Goal: Task Accomplishment & Management: Use online tool/utility

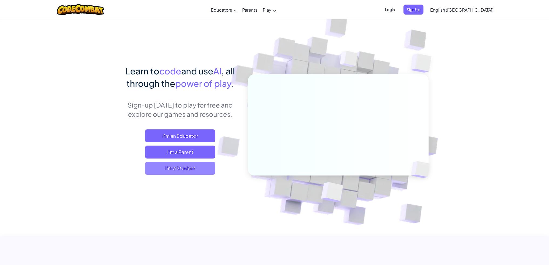
click at [183, 170] on span "I'm a Student" at bounding box center [180, 168] width 70 height 13
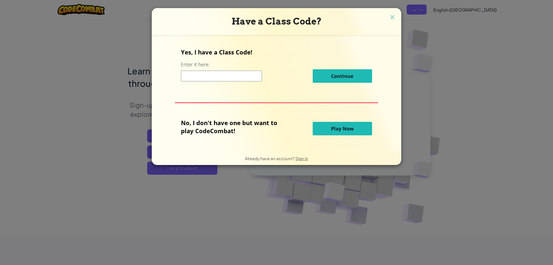
click at [338, 130] on span "Play Now" at bounding box center [342, 129] width 23 height 6
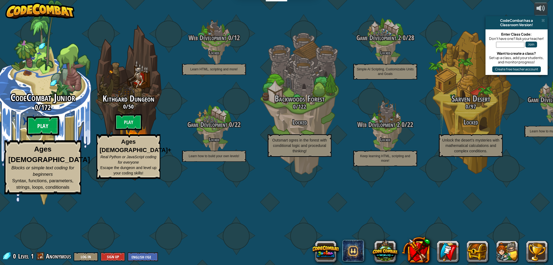
click at [45, 136] on btn "Play" at bounding box center [43, 125] width 32 height 19
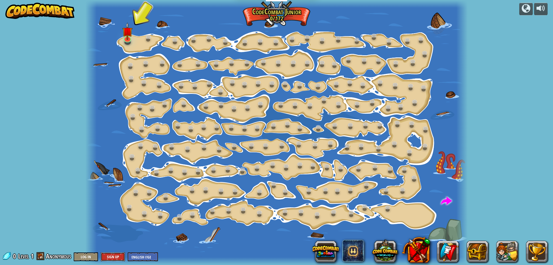
click at [114, 260] on button "Sign Up" at bounding box center [113, 257] width 24 height 9
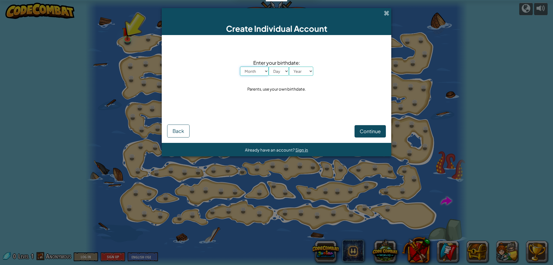
click at [261, 71] on select "Month January February March April May June July August September October Novem…" at bounding box center [254, 71] width 29 height 9
select select "11"
click at [240, 67] on select "Month January February March April May June July August September October Novem…" at bounding box center [254, 71] width 29 height 9
click at [279, 75] on select "Day 1 2 3 4 5 6 7 8 9 10 11 12 13 14 15 16 17 18 19 20 21 22 23 24 25 26 27 28 …" at bounding box center [279, 71] width 20 height 9
select select "17"
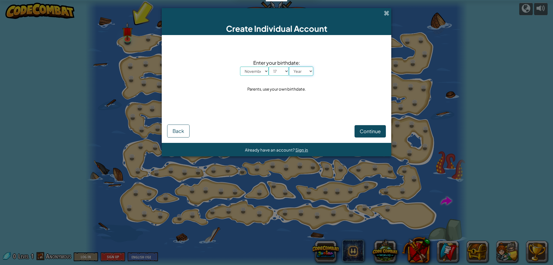
click at [302, 70] on select "Year 2025 2024 2023 2022 2021 2020 2019 2018 2017 2016 2015 2014 2013 2012 2011…" at bounding box center [301, 71] width 24 height 9
select select "2010"
click at [289, 67] on select "Year 2025 2024 2023 2022 2021 2020 2019 2018 2017 2016 2015 2014 2013 2012 2011…" at bounding box center [301, 71] width 24 height 9
click at [368, 131] on span "Continue" at bounding box center [370, 131] width 21 height 6
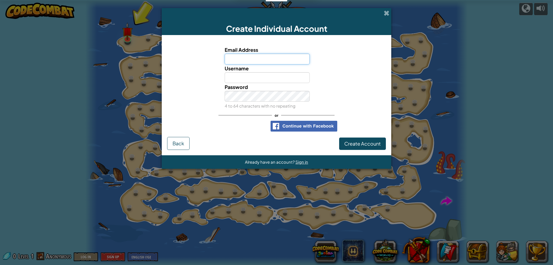
click at [244, 55] on input "Email Address" at bounding box center [267, 59] width 85 height 11
paste input "damcla5945@student.ccs.k12.nc.us"
type input "damcla5945@student.ccs.k12.nc.us"
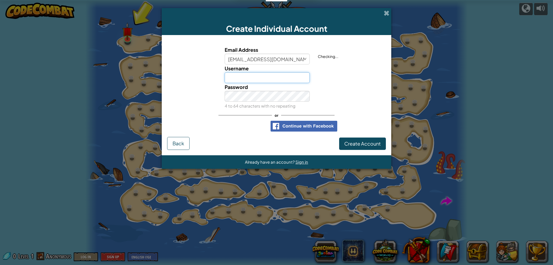
click at [246, 76] on input "Username" at bounding box center [267, 77] width 85 height 11
click at [230, 77] on input "darkgod21" at bounding box center [267, 77] width 85 height 11
type input "Dark_God21"
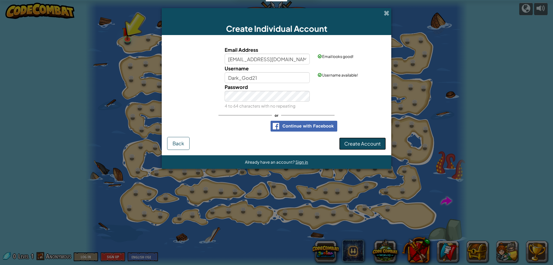
click at [362, 143] on span "Create Account" at bounding box center [362, 144] width 36 height 6
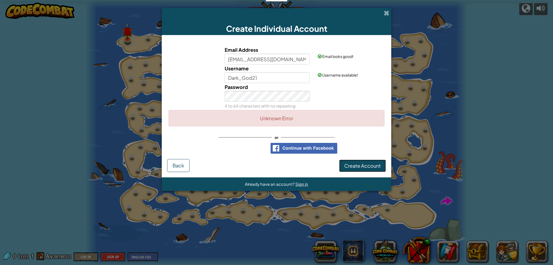
click at [359, 167] on button "Create Account" at bounding box center [362, 166] width 47 height 12
drag, startPoint x: 308, startPoint y: 62, endPoint x: 212, endPoint y: 58, distance: 96.2
click at [212, 58] on div "Email Address damcla5945@student.ccs.k12.nc.us Email looks good!" at bounding box center [276, 55] width 224 height 19
type input "u"
type input "3451385945@protonmail.com"
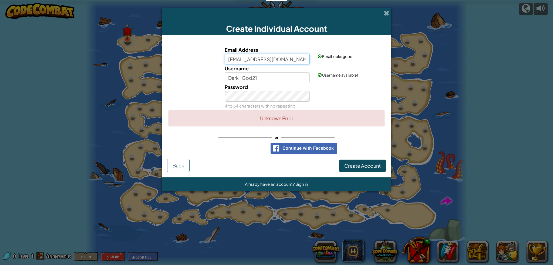
click at [339, 160] on button "Create Account" at bounding box center [362, 166] width 47 height 12
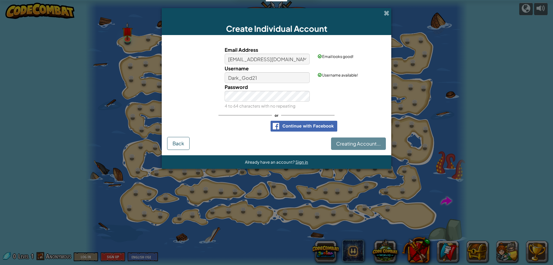
click at [356, 143] on div "Creating Account... Back" at bounding box center [276, 143] width 219 height 13
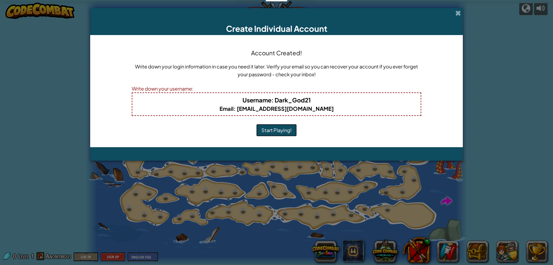
click at [284, 132] on button "Start Playing!" at bounding box center [276, 130] width 40 height 12
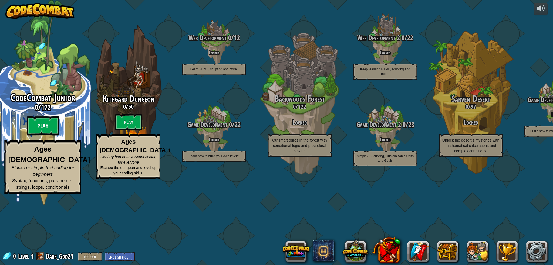
click at [43, 136] on btn "Play" at bounding box center [43, 125] width 32 height 19
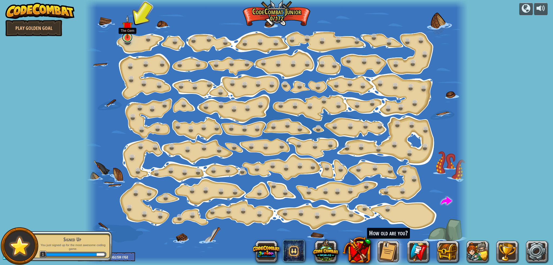
click at [128, 40] on link at bounding box center [127, 37] width 11 height 11
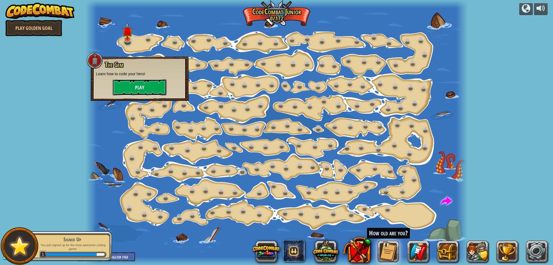
click at [137, 89] on button "Play" at bounding box center [140, 87] width 54 height 16
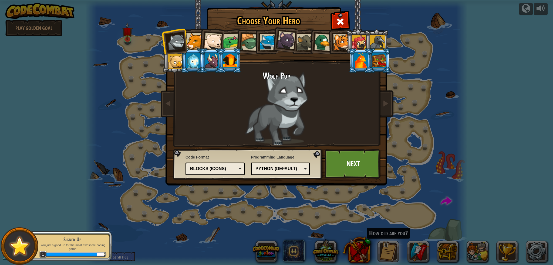
click at [225, 60] on div at bounding box center [230, 60] width 14 height 15
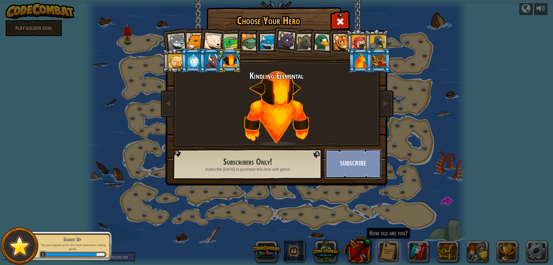
click at [356, 170] on button "Subscribe" at bounding box center [353, 164] width 56 height 30
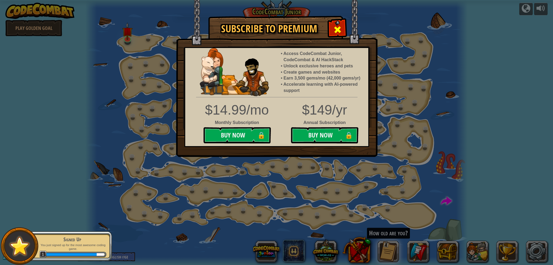
click at [337, 31] on span at bounding box center [337, 29] width 9 height 9
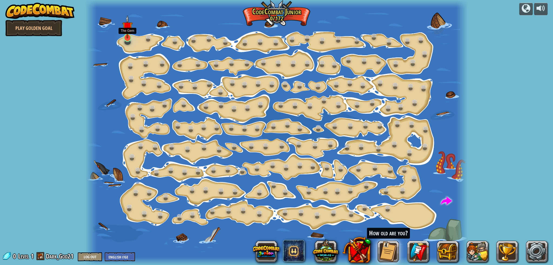
click at [132, 38] on img at bounding box center [127, 26] width 10 height 23
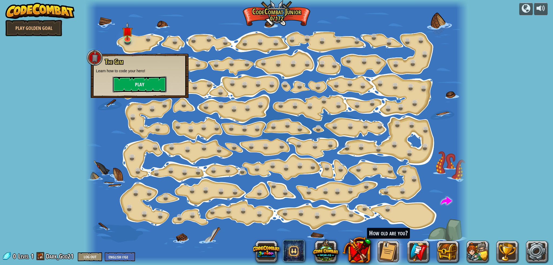
click at [139, 87] on button "Play" at bounding box center [140, 84] width 54 height 16
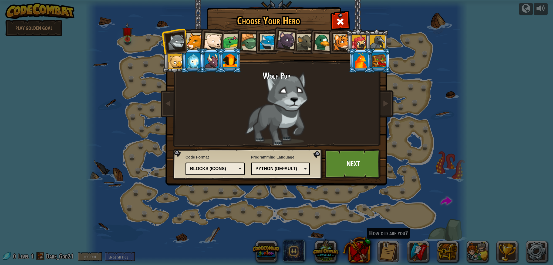
click at [341, 44] on div at bounding box center [341, 42] width 16 height 16
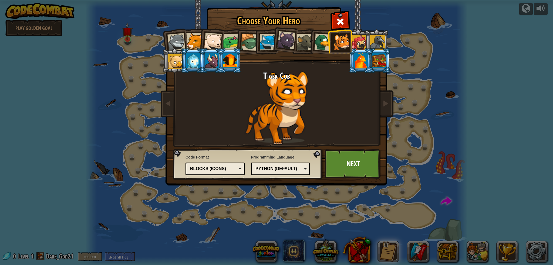
click at [180, 38] on div at bounding box center [176, 42] width 18 height 18
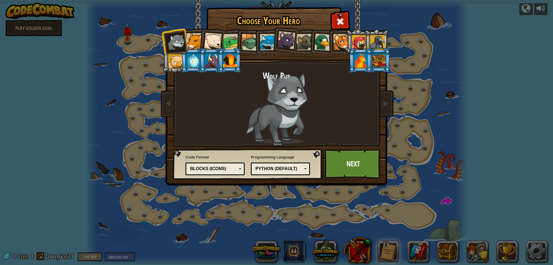
click at [268, 41] on div at bounding box center [268, 42] width 16 height 16
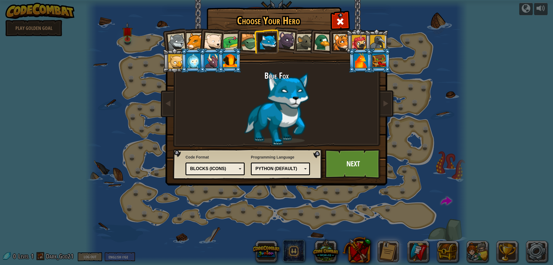
click at [180, 38] on div at bounding box center [176, 42] width 18 height 18
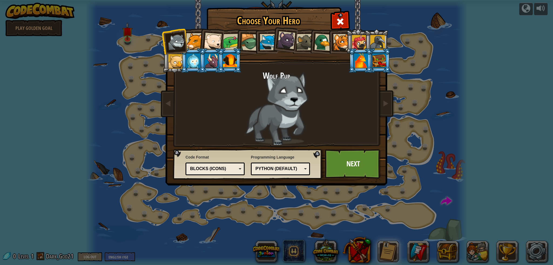
click at [255, 168] on div "Python (Default)" at bounding box center [280, 169] width 52 height 8
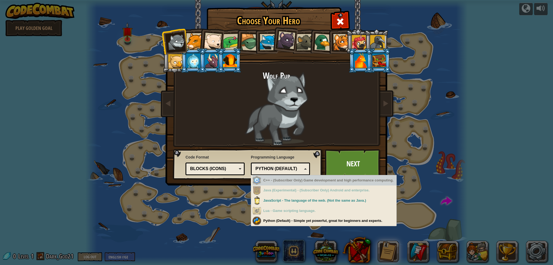
drag, startPoint x: 265, startPoint y: 177, endPoint x: 267, endPoint y: 183, distance: 6.8
click at [267, 183] on div "C++ - (Subscriber Only) Game development and high performance computing." at bounding box center [324, 180] width 144 height 11
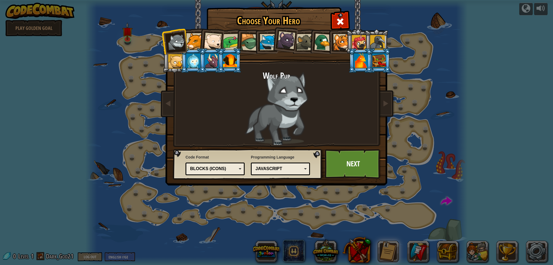
click at [260, 163] on div "Python (Default) JavaScript Lua C++ Java (Experimental) JavaScript" at bounding box center [280, 169] width 59 height 13
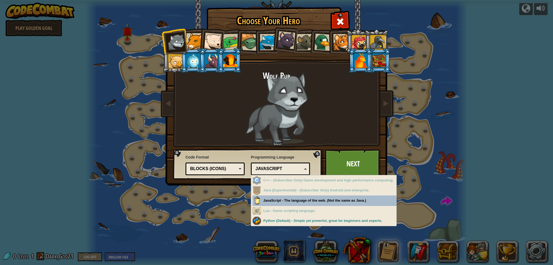
click at [283, 200] on div "Choose Your Hero 0 Wolf Pup Cougar Polar Bear Cub Frog Turtle Blue Fox Panther …" at bounding box center [276, 132] width 553 height 265
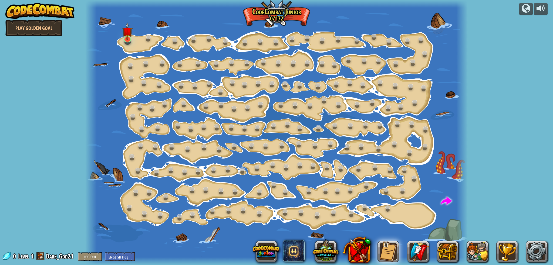
click at [121, 38] on div at bounding box center [276, 132] width 383 height 265
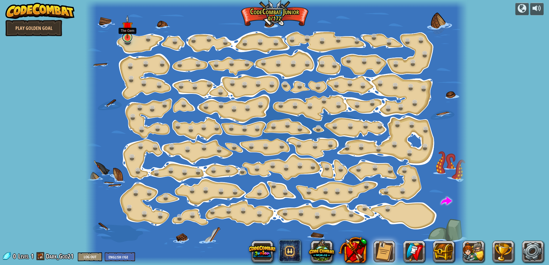
click at [130, 39] on link at bounding box center [127, 37] width 11 height 11
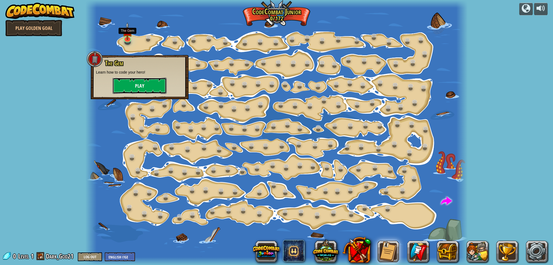
click at [142, 91] on button "Play" at bounding box center [140, 86] width 54 height 16
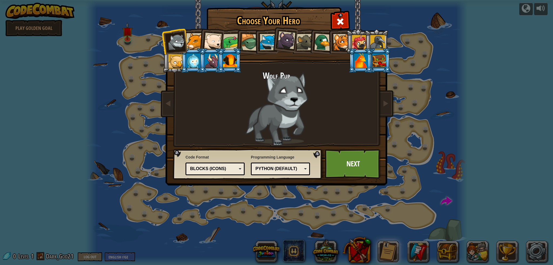
click at [177, 42] on div at bounding box center [176, 42] width 18 height 18
click at [213, 167] on div "Blocks (Icons)" at bounding box center [213, 169] width 47 height 6
click at [261, 170] on div "Python (Default)" at bounding box center [278, 169] width 47 height 6
drag, startPoint x: 271, startPoint y: 221, endPoint x: 298, endPoint y: 189, distance: 41.8
click at [273, 216] on div "Choose Your Hero 0 Wolf Pup Cougar Polar Bear Cub Frog Turtle Blue Fox Panther …" at bounding box center [276, 132] width 553 height 265
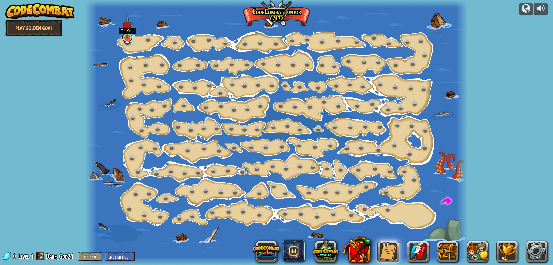
click at [130, 41] on link at bounding box center [127, 37] width 11 height 11
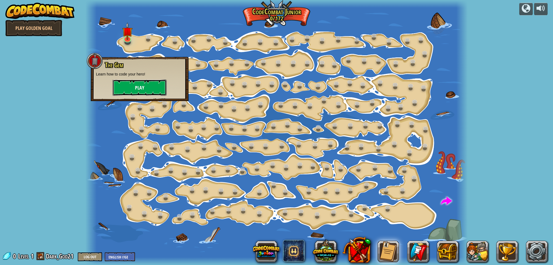
click at [141, 84] on button "Play" at bounding box center [140, 88] width 54 height 16
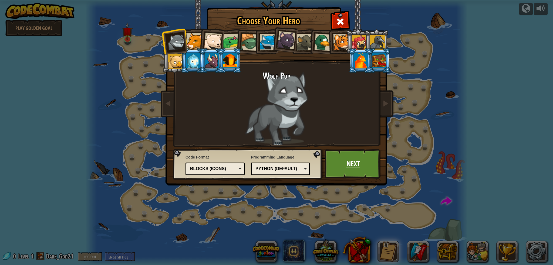
click at [344, 168] on link "Next" at bounding box center [353, 164] width 56 height 30
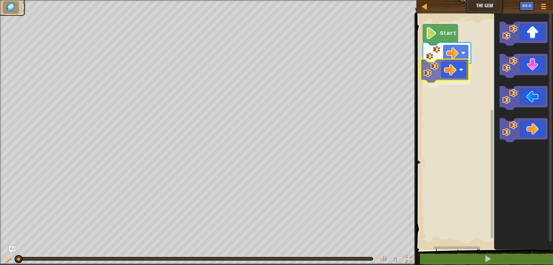
click at [447, 67] on div "Start" at bounding box center [484, 130] width 138 height 239
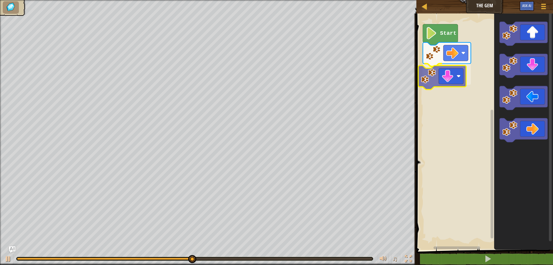
click at [458, 81] on div "Start" at bounding box center [484, 130] width 138 height 239
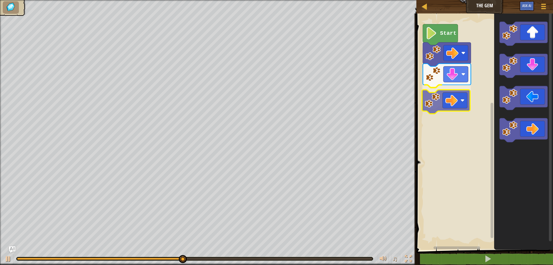
click at [453, 104] on div "Start" at bounding box center [484, 130] width 138 height 239
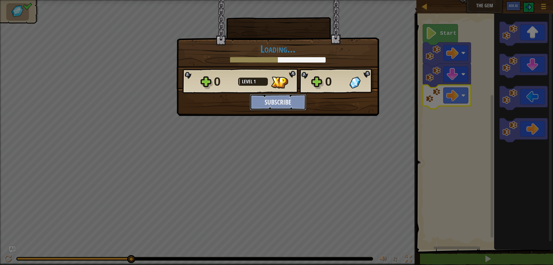
click at [290, 100] on button "Subscribe" at bounding box center [278, 102] width 56 height 16
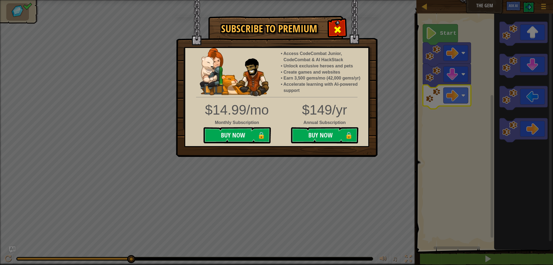
click at [337, 31] on span at bounding box center [337, 29] width 9 height 9
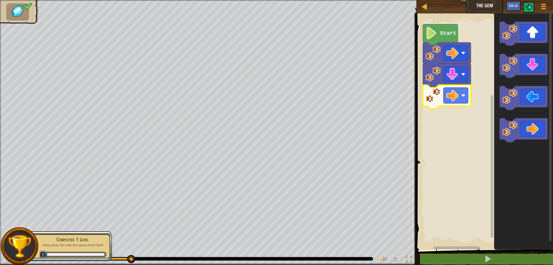
click at [95, 249] on div "Completed 1 Level Keep going, this code ain't gonna teach itself! 3" at bounding box center [69, 246] width 85 height 30
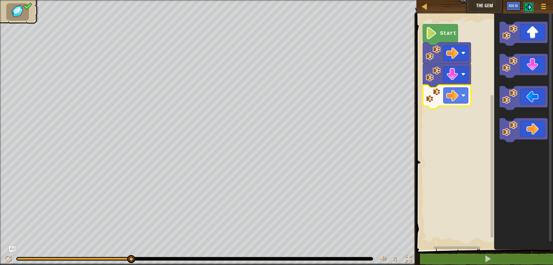
click at [530, 5] on img at bounding box center [528, 7] width 6 height 6
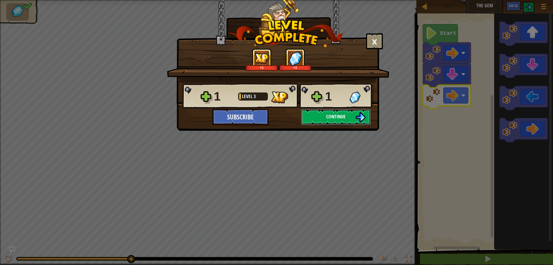
click at [346, 116] on button "Continue" at bounding box center [336, 117] width 70 height 16
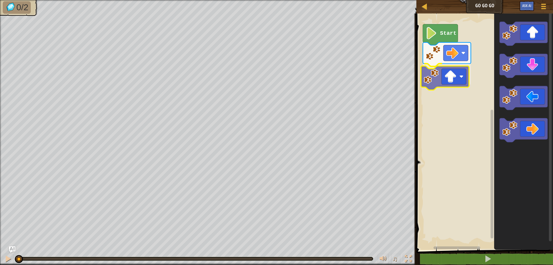
click at [442, 75] on div "Start" at bounding box center [484, 130] width 138 height 239
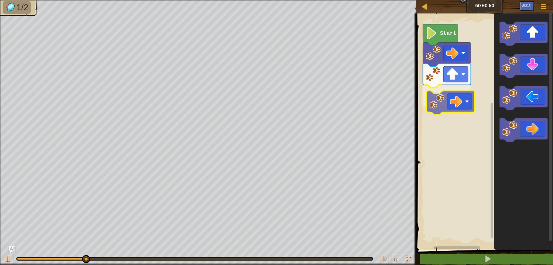
click at [438, 102] on div "Start" at bounding box center [484, 130] width 138 height 239
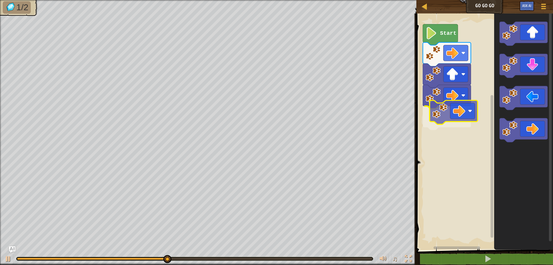
click at [449, 116] on div "Start" at bounding box center [484, 130] width 138 height 239
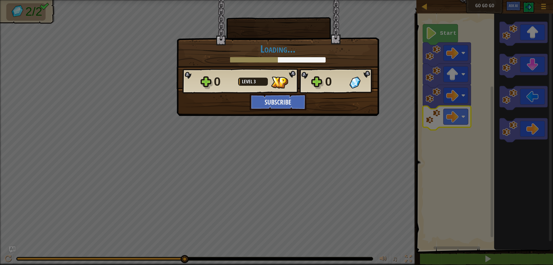
drag, startPoint x: 374, startPoint y: 19, endPoint x: 366, endPoint y: 35, distance: 18.2
click at [369, 28] on div "× How fun was this level? Tell us more! Loading... Reticulating Splines... Load…" at bounding box center [278, 44] width 202 height 89
drag, startPoint x: 253, startPoint y: 191, endPoint x: 404, endPoint y: 149, distance: 157.5
click at [329, 171] on div "× How fun was this level? Tell us more! Loading... Reticulating Splines... Load…" at bounding box center [276, 132] width 553 height 265
drag, startPoint x: 529, startPoint y: 218, endPoint x: 522, endPoint y: 198, distance: 20.9
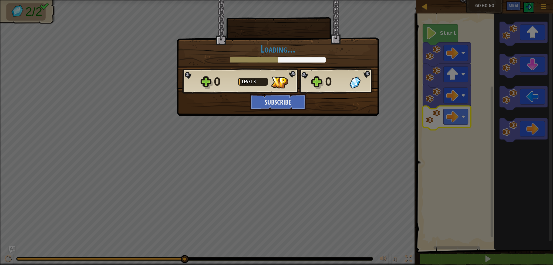
click at [522, 198] on div "× How fun was this level? Tell us more! Loading... Reticulating Splines... Load…" at bounding box center [276, 132] width 553 height 265
drag, startPoint x: 302, startPoint y: 25, endPoint x: 300, endPoint y: 54, distance: 28.6
click at [301, 33] on div at bounding box center [279, 18] width 102 height 36
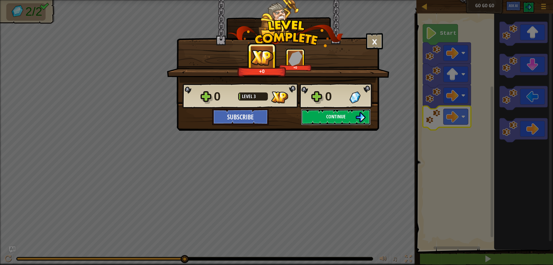
click at [325, 117] on button "Continue" at bounding box center [336, 117] width 70 height 16
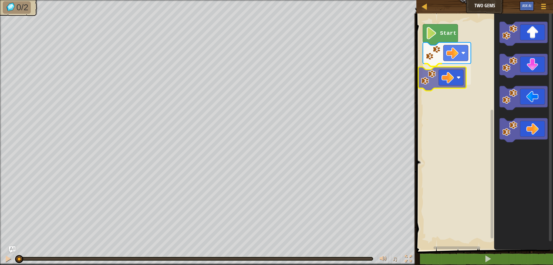
click at [441, 73] on div "Start" at bounding box center [484, 130] width 138 height 239
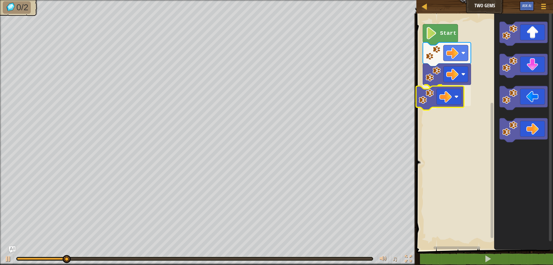
click at [420, 92] on div "Start" at bounding box center [484, 130] width 138 height 239
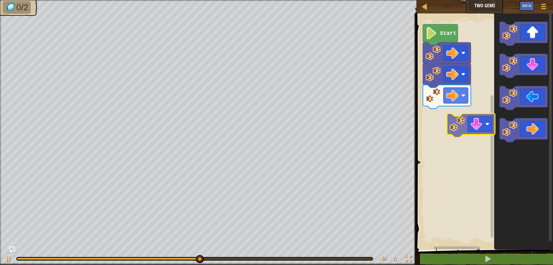
click at [466, 115] on div "Start" at bounding box center [484, 130] width 138 height 239
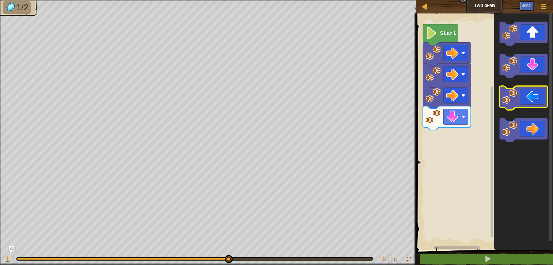
click at [513, 73] on icon "Blockly Workspace" at bounding box center [523, 66] width 48 height 24
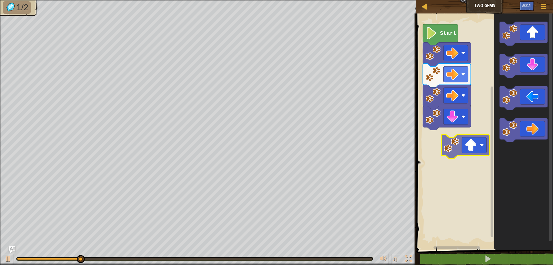
click at [475, 156] on div "Start" at bounding box center [484, 130] width 138 height 239
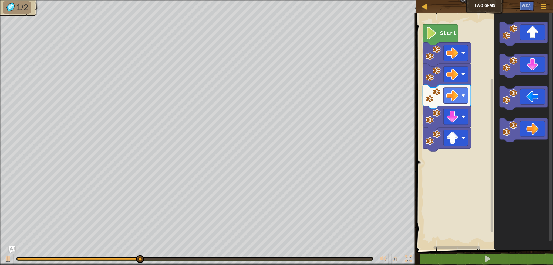
click at [474, 135] on div "Start" at bounding box center [484, 130] width 138 height 239
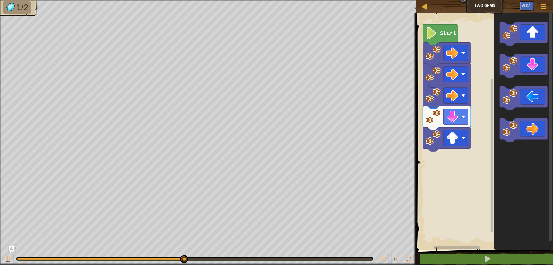
click at [468, 136] on div "Start" at bounding box center [484, 130] width 138 height 239
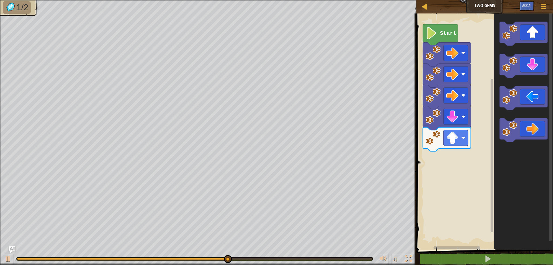
click at [450, 199] on div "Start" at bounding box center [484, 130] width 138 height 239
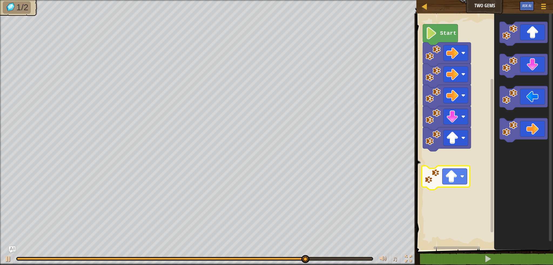
click at [434, 186] on div "Start" at bounding box center [484, 130] width 138 height 239
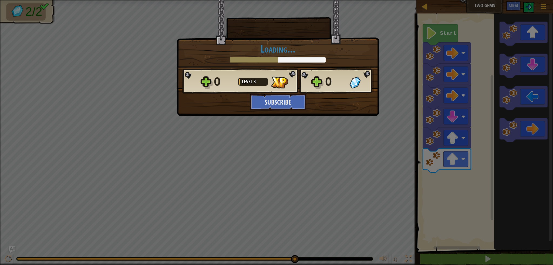
click at [341, 109] on div "0 Level 3 0 Subscribe Saving Progress Continue" at bounding box center [278, 89] width 202 height 42
click at [390, 157] on div "× How fun was this level? Tell us more! Loading... Reticulating Splines... Load…" at bounding box center [276, 132] width 553 height 265
drag, startPoint x: 305, startPoint y: 75, endPoint x: 337, endPoint y: 74, distance: 32.4
click at [307, 74] on div "0 Level 3 0" at bounding box center [277, 81] width 191 height 26
click at [360, 97] on div "0 Level 3 0 Subscribe Saving Progress Continue" at bounding box center [278, 89] width 202 height 42
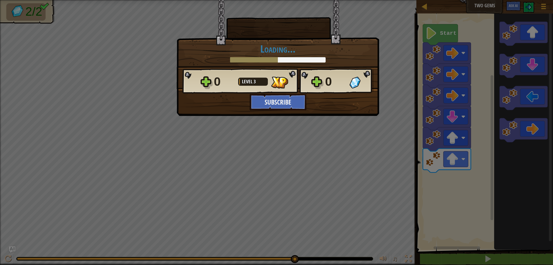
drag, startPoint x: 388, startPoint y: 137, endPoint x: 384, endPoint y: 185, distance: 48.7
click at [384, 185] on div "× How fun was this level? Tell us more! Loading... Reticulating Splines... Load…" at bounding box center [276, 132] width 553 height 265
click at [447, 119] on div "× How fun was this level? Tell us more! Loading... Reticulating Splines... Load…" at bounding box center [276, 132] width 553 height 265
drag, startPoint x: 454, startPoint y: 39, endPoint x: 425, endPoint y: 56, distance: 33.8
click at [443, 44] on div "× How fun was this level? Tell us more! Loading... Reticulating Splines... Load…" at bounding box center [276, 132] width 553 height 265
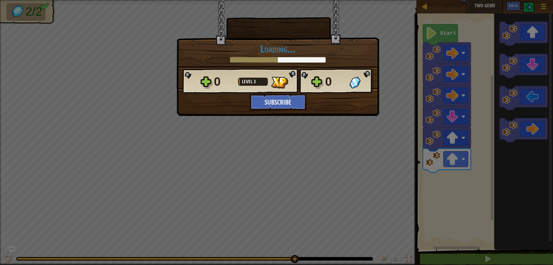
click at [344, 97] on div "0 Level 3 0 Subscribe Saving Progress Continue" at bounding box center [278, 89] width 202 height 42
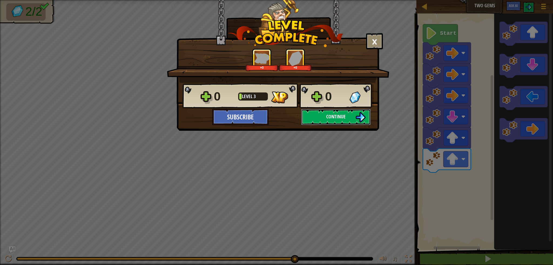
click at [351, 119] on button "Continue" at bounding box center [336, 117] width 70 height 16
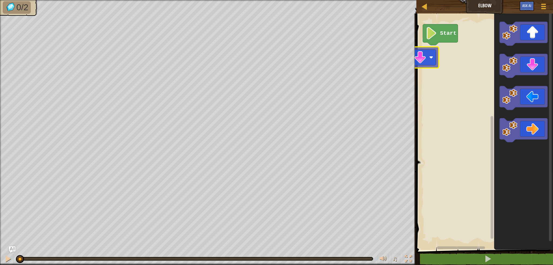
click at [420, 53] on div "Start" at bounding box center [484, 130] width 138 height 239
click at [446, 59] on div "Start" at bounding box center [484, 130] width 138 height 239
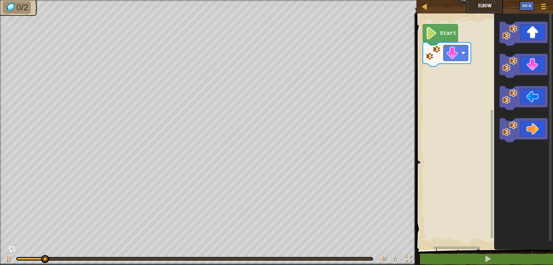
click at [553, 83] on icon "Blockly Workspace" at bounding box center [523, 130] width 59 height 239
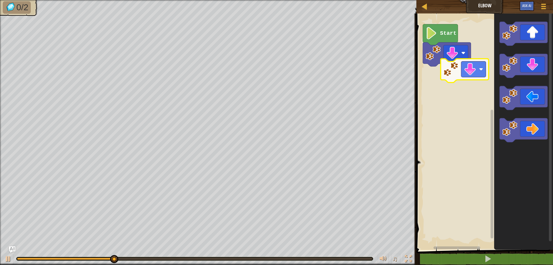
click at [466, 79] on div "Start" at bounding box center [484, 130] width 138 height 239
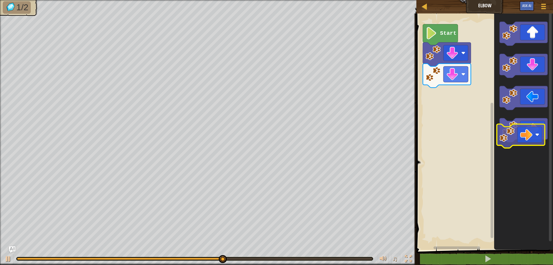
click at [516, 138] on icon "Blockly Workspace" at bounding box center [523, 131] width 48 height 24
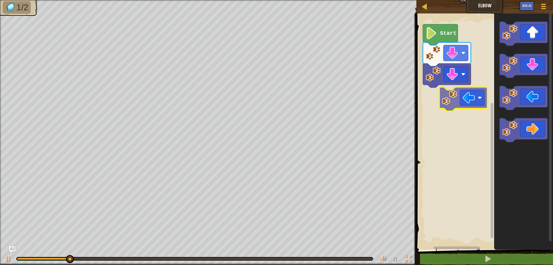
click at [461, 103] on div "Start" at bounding box center [484, 130] width 138 height 239
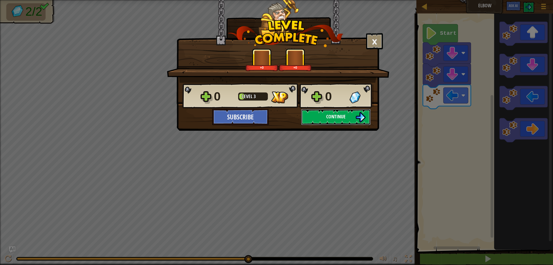
click at [354, 124] on button "Continue" at bounding box center [336, 117] width 70 height 16
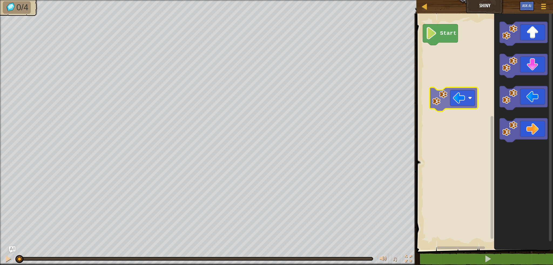
click at [441, 100] on div "Start" at bounding box center [484, 130] width 138 height 239
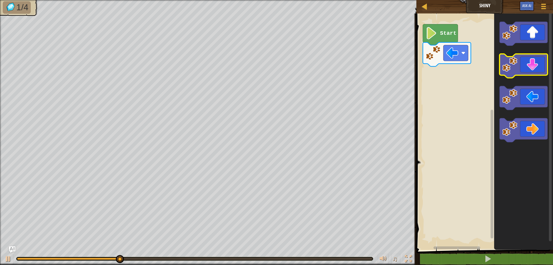
click at [523, 65] on icon "Blockly Workspace" at bounding box center [523, 66] width 48 height 24
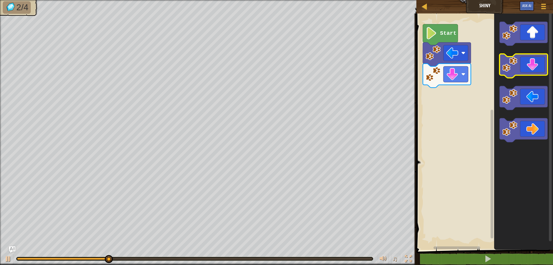
click at [523, 65] on icon "Blockly Workspace" at bounding box center [523, 66] width 48 height 24
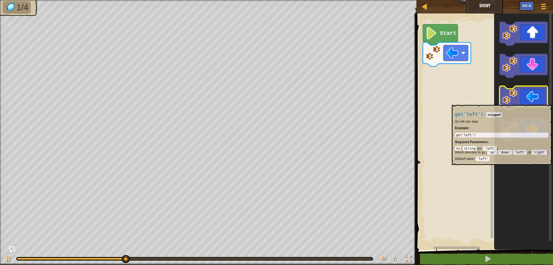
click at [520, 102] on icon "Blockly Workspace" at bounding box center [523, 98] width 48 height 24
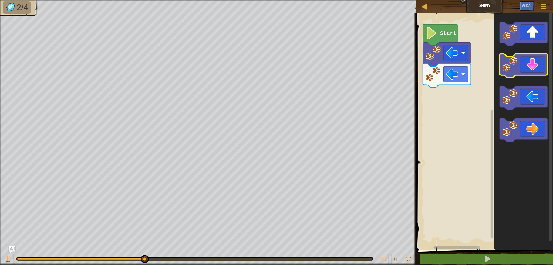
click at [512, 70] on image "Blockly Workspace" at bounding box center [509, 64] width 15 height 15
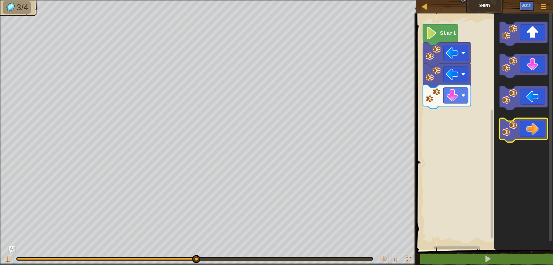
click at [521, 124] on icon "Blockly Workspace" at bounding box center [523, 131] width 48 height 24
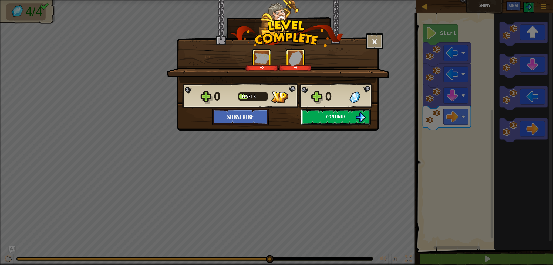
click at [364, 114] on img at bounding box center [360, 117] width 10 height 10
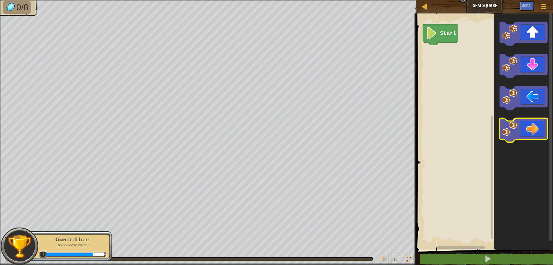
click at [521, 135] on icon "Blockly Workspace" at bounding box center [523, 131] width 48 height 24
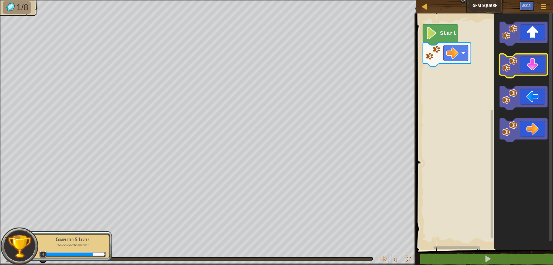
click at [520, 67] on icon "Blockly Workspace" at bounding box center [523, 66] width 48 height 24
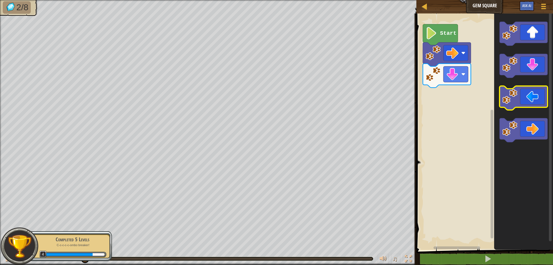
click at [514, 102] on image "Blockly Workspace" at bounding box center [509, 96] width 15 height 15
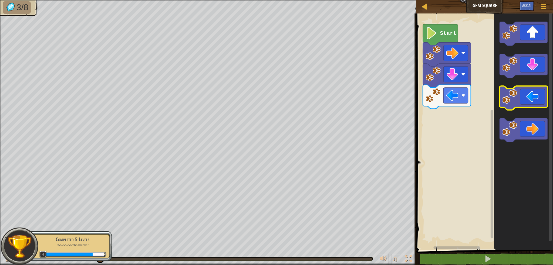
click at [514, 102] on image "Blockly Workspace" at bounding box center [509, 96] width 15 height 15
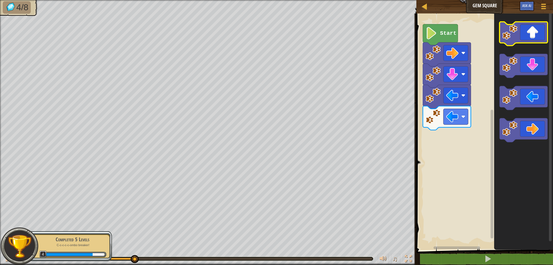
click at [524, 42] on icon "Blockly Workspace" at bounding box center [523, 34] width 48 height 24
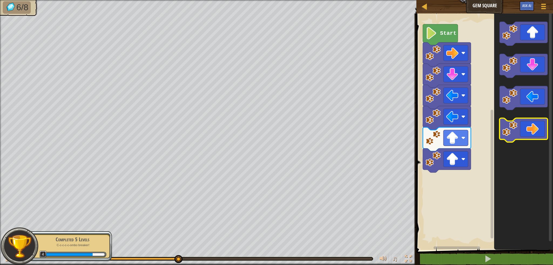
click at [518, 124] on icon "Blockly Workspace" at bounding box center [523, 131] width 48 height 24
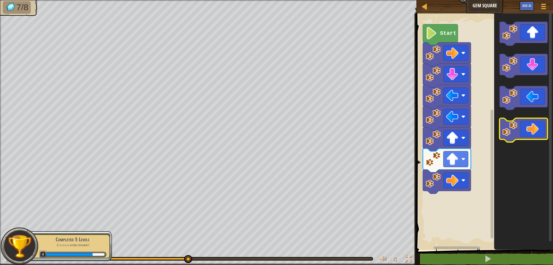
click at [518, 125] on icon "Blockly Workspace" at bounding box center [523, 131] width 48 height 24
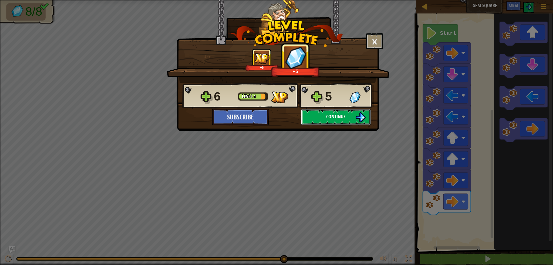
click at [338, 120] on button "Continue" at bounding box center [336, 117] width 70 height 16
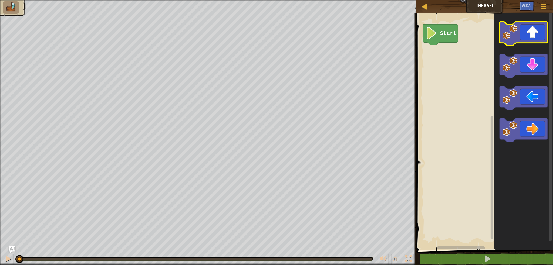
click at [520, 36] on icon "Blockly Workspace" at bounding box center [523, 34] width 48 height 24
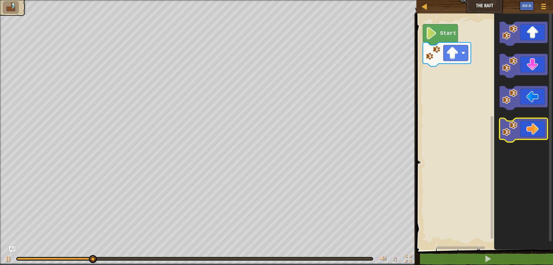
click at [530, 138] on icon "Blockly Workspace" at bounding box center [523, 131] width 48 height 24
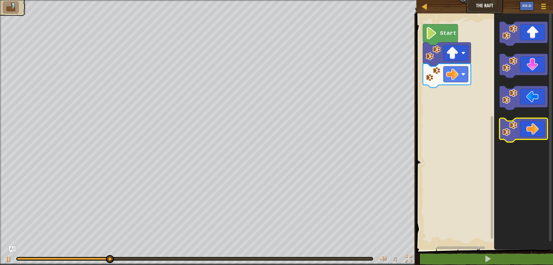
click at [529, 138] on icon "Blockly Workspace" at bounding box center [523, 131] width 48 height 24
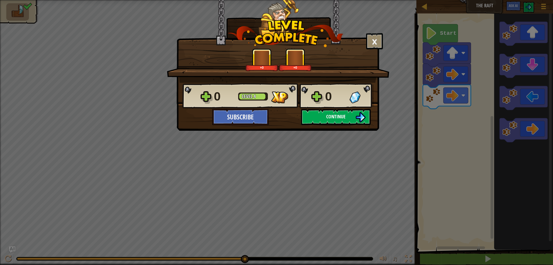
click at [331, 115] on span "Continue" at bounding box center [335, 116] width 19 height 7
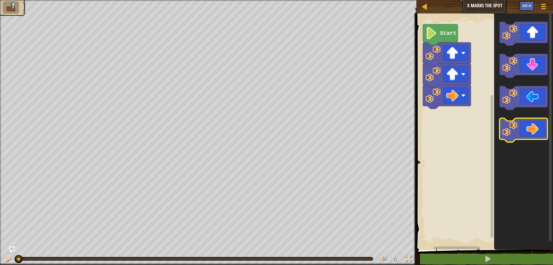
click at [521, 131] on icon "Blockly Workspace" at bounding box center [523, 131] width 48 height 24
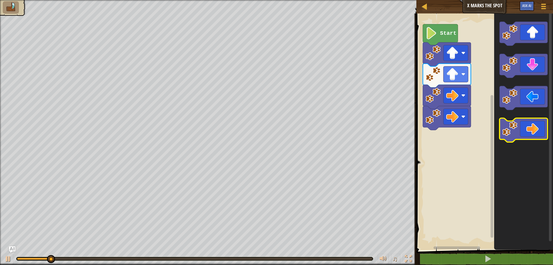
click at [521, 131] on icon "Blockly Workspace" at bounding box center [523, 131] width 48 height 24
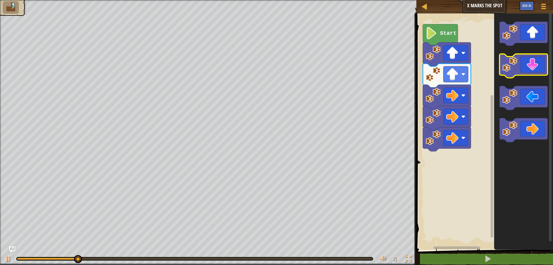
click at [511, 68] on image "Blockly Workspace" at bounding box center [509, 64] width 15 height 15
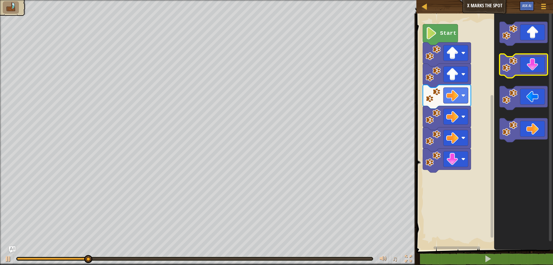
click at [510, 68] on image "Blockly Workspace" at bounding box center [509, 64] width 15 height 15
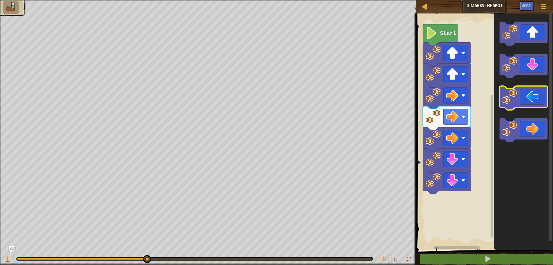
click at [516, 104] on icon "Blockly Workspace" at bounding box center [523, 98] width 48 height 24
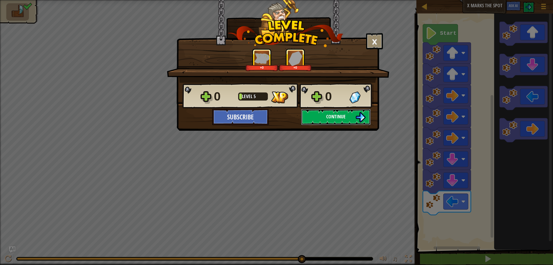
click at [340, 120] on button "Continue" at bounding box center [336, 117] width 70 height 16
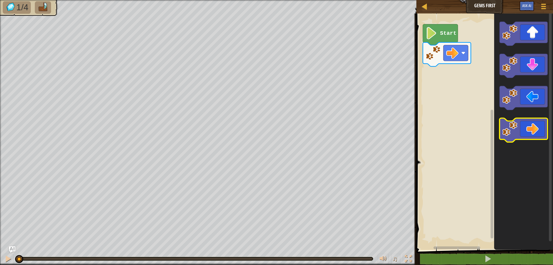
click at [506, 132] on image "Blockly Workspace" at bounding box center [509, 128] width 15 height 15
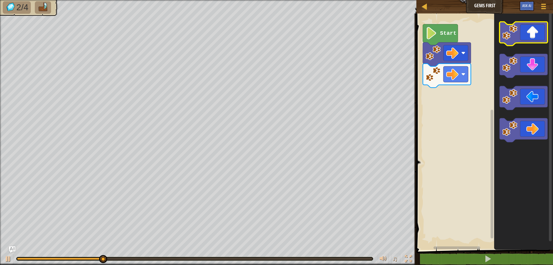
click at [520, 40] on icon "Blockly Workspace" at bounding box center [523, 34] width 48 height 24
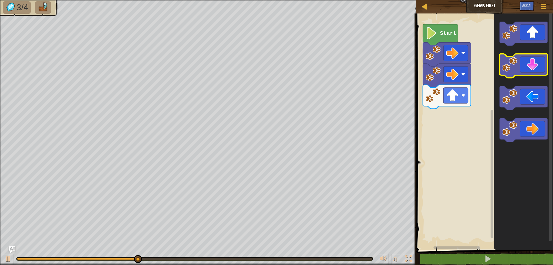
click at [522, 63] on icon "Blockly Workspace" at bounding box center [523, 66] width 48 height 24
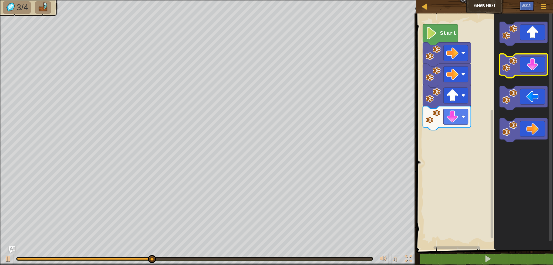
click at [522, 63] on icon "Blockly Workspace" at bounding box center [523, 66] width 48 height 24
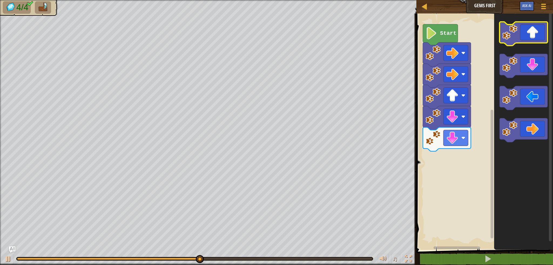
click at [521, 36] on icon "Blockly Workspace" at bounding box center [523, 34] width 48 height 24
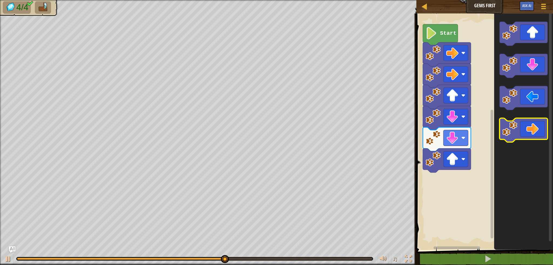
click at [527, 124] on icon "Blockly Workspace" at bounding box center [523, 131] width 48 height 24
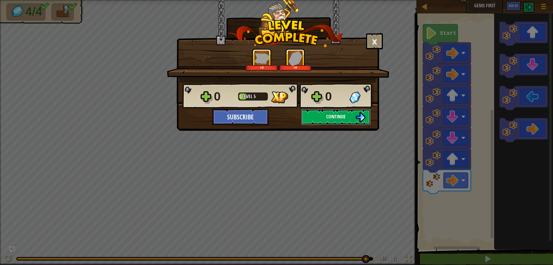
click at [337, 116] on span "Continue" at bounding box center [335, 116] width 19 height 7
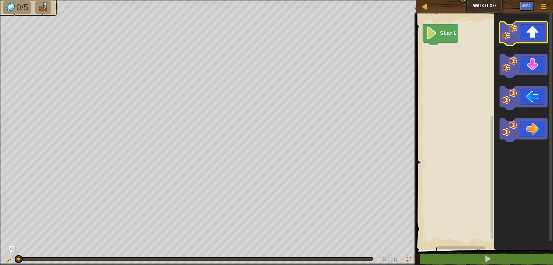
click at [517, 39] on image "Blockly Workspace" at bounding box center [509, 32] width 15 height 15
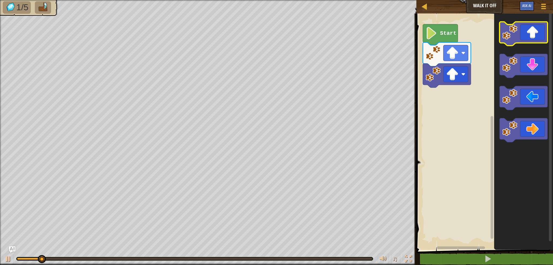
click at [517, 39] on image "Blockly Workspace" at bounding box center [509, 32] width 15 height 15
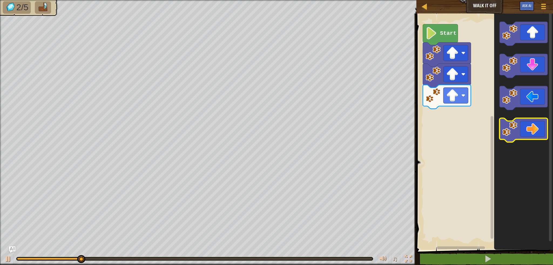
click at [522, 127] on icon "Blockly Workspace" at bounding box center [523, 131] width 48 height 24
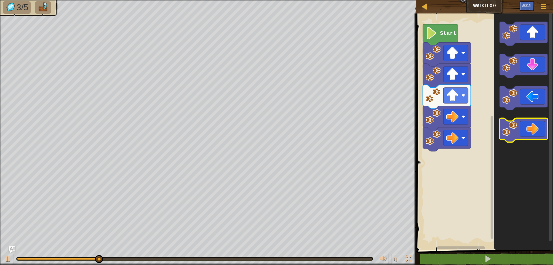
click at [522, 127] on icon "Blockly Workspace" at bounding box center [523, 131] width 48 height 24
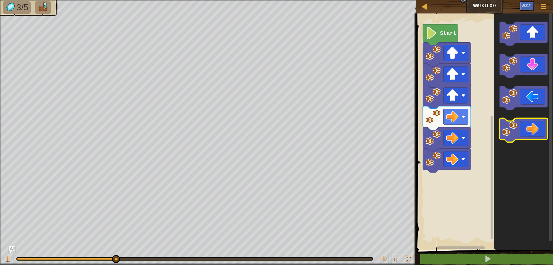
click at [522, 127] on icon "Blockly Workspace" at bounding box center [523, 131] width 48 height 24
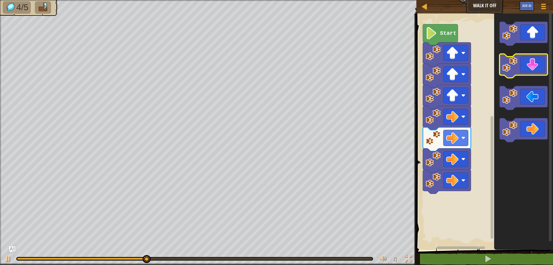
click at [517, 66] on image "Blockly Workspace" at bounding box center [509, 64] width 15 height 15
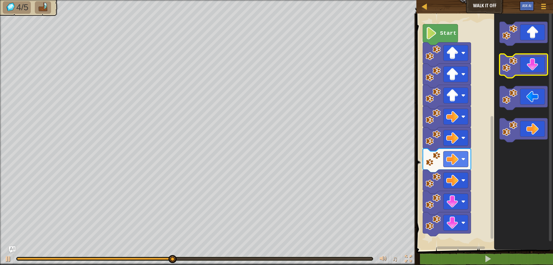
click at [517, 66] on image "Blockly Workspace" at bounding box center [509, 64] width 15 height 15
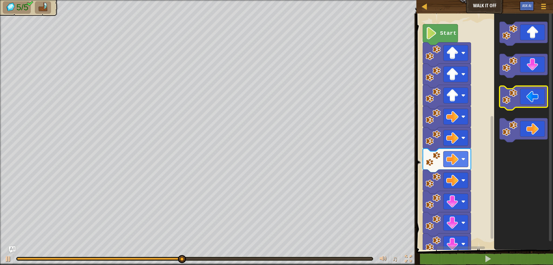
click at [513, 91] on image "Blockly Workspace" at bounding box center [509, 96] width 15 height 15
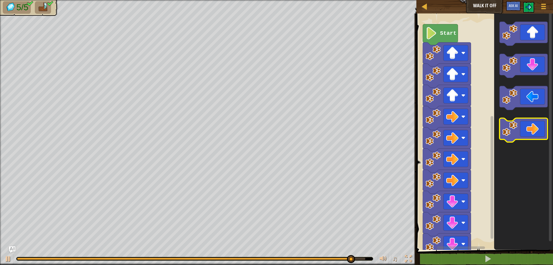
click at [536, 126] on icon "Blockly Workspace" at bounding box center [523, 131] width 48 height 24
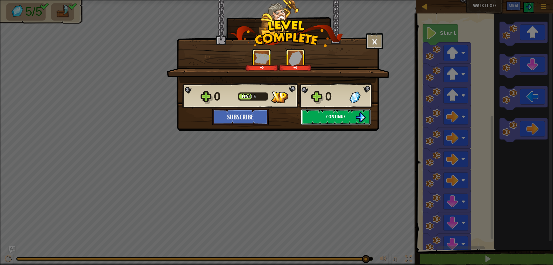
click at [326, 116] on button "Continue" at bounding box center [336, 117] width 70 height 16
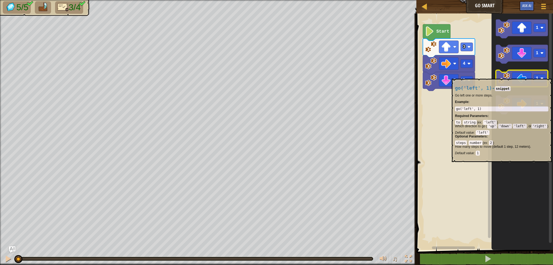
click at [514, 76] on icon "Blockly Workspace" at bounding box center [522, 79] width 52 height 19
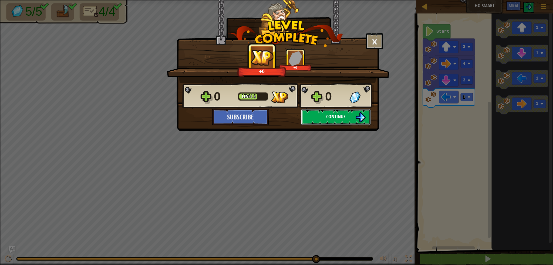
click at [324, 120] on button "Continue" at bounding box center [336, 117] width 70 height 16
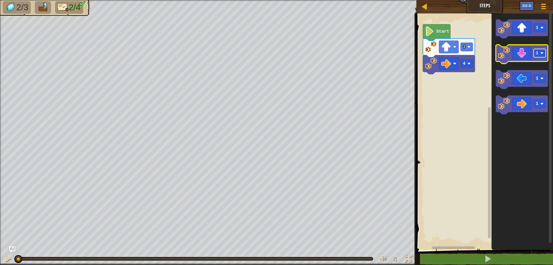
click at [537, 54] on text "1" at bounding box center [537, 53] width 3 height 5
click at [523, 55] on icon "Blockly Workspace" at bounding box center [522, 54] width 52 height 19
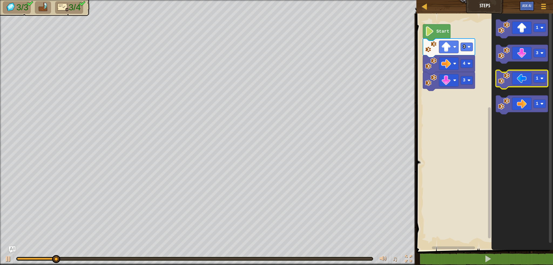
click at [526, 81] on icon "Blockly Workspace" at bounding box center [522, 79] width 52 height 19
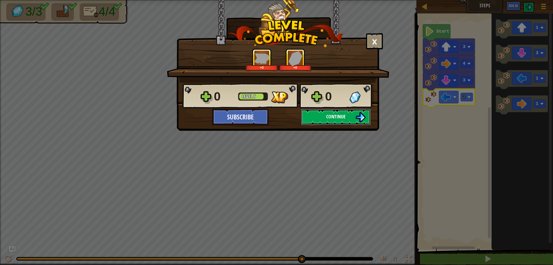
click at [331, 124] on button "Continue" at bounding box center [336, 117] width 70 height 16
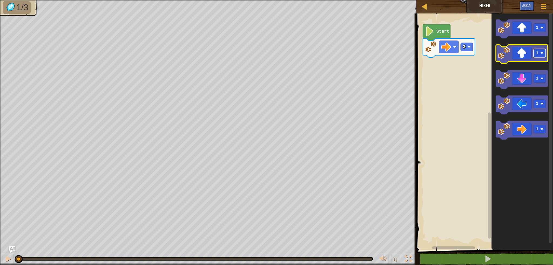
click at [539, 52] on rect "Blockly Workspace" at bounding box center [539, 53] width 12 height 8
click at [535, 55] on rect "Blockly Workspace" at bounding box center [539, 53] width 12 height 8
click at [527, 60] on icon "Blockly Workspace" at bounding box center [522, 54] width 52 height 19
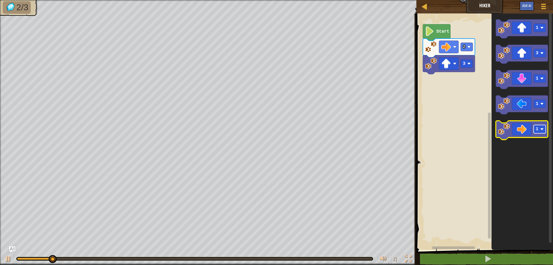
click at [536, 131] on text "1" at bounding box center [537, 129] width 3 height 5
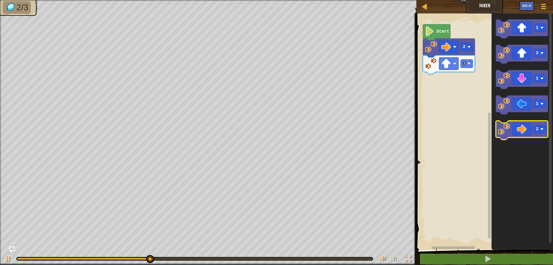
click at [523, 130] on icon "Blockly Workspace" at bounding box center [522, 130] width 52 height 19
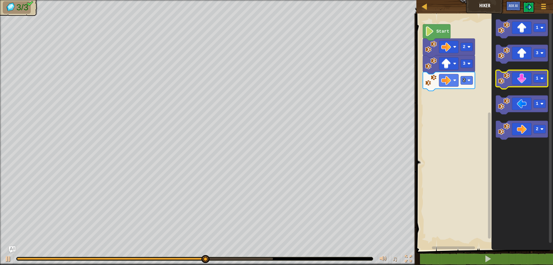
click at [527, 80] on icon "Blockly Workspace" at bounding box center [522, 79] width 52 height 19
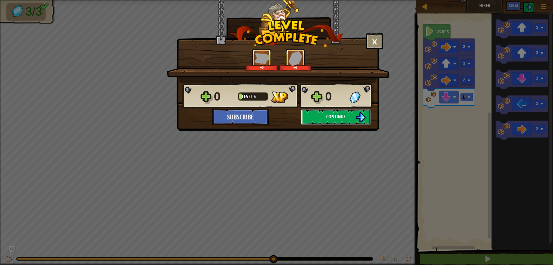
click at [364, 117] on img at bounding box center [360, 117] width 10 height 10
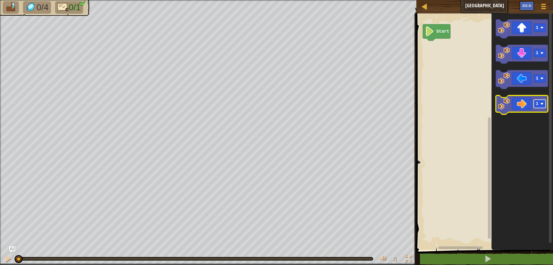
click at [540, 104] on rect "Blockly Workspace" at bounding box center [539, 104] width 12 height 8
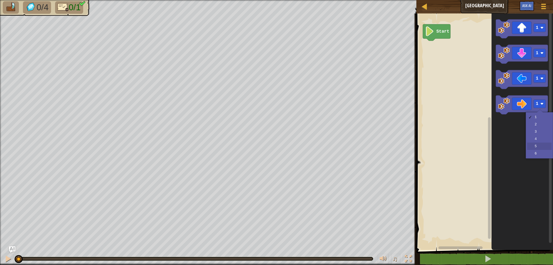
drag, startPoint x: 532, startPoint y: 146, endPoint x: 523, endPoint y: 129, distance: 19.3
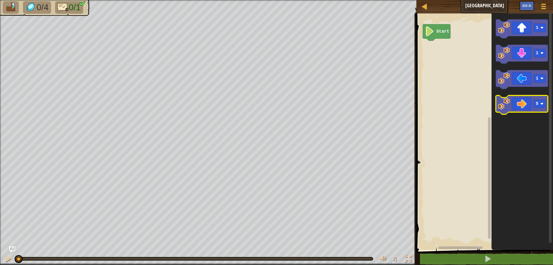
click at [505, 107] on image "Blockly Workspace" at bounding box center [504, 104] width 12 height 12
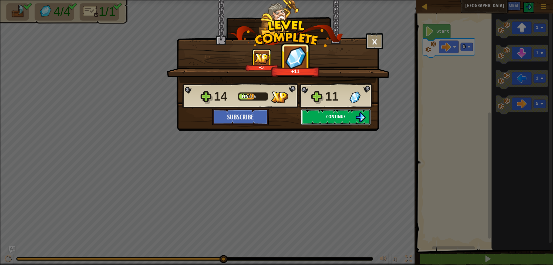
click at [320, 114] on button "Continue" at bounding box center [336, 117] width 70 height 16
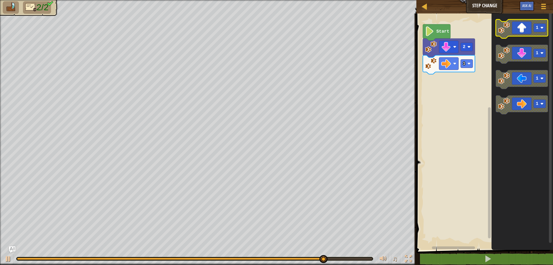
click at [515, 31] on icon "Blockly Workspace" at bounding box center [522, 28] width 52 height 19
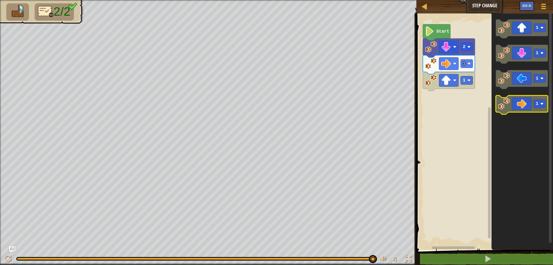
click at [534, 103] on rect "Blockly Workspace" at bounding box center [539, 104] width 12 height 8
click at [522, 109] on icon "Blockly Workspace" at bounding box center [522, 105] width 52 height 19
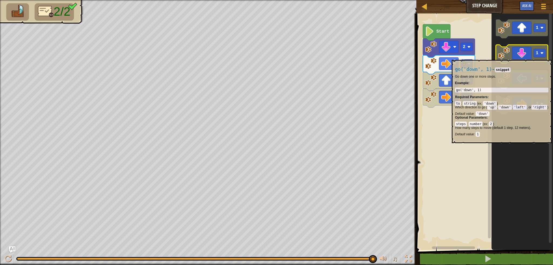
click at [523, 57] on icon "Blockly Workspace" at bounding box center [522, 54] width 52 height 19
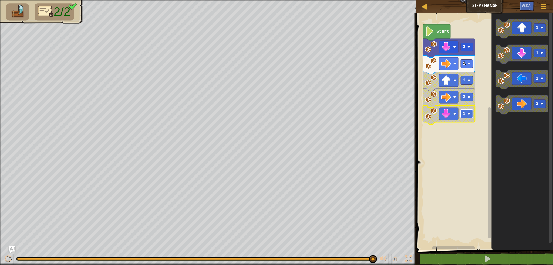
click at [466, 113] on rect "Blockly Workspace" at bounding box center [467, 114] width 12 height 8
click at [509, 102] on image "Blockly Workspace" at bounding box center [504, 104] width 12 height 12
click at [459, 130] on icon "Blockly Workspace" at bounding box center [449, 131] width 52 height 19
click at [527, 83] on icon "Blockly Workspace" at bounding box center [522, 79] width 52 height 19
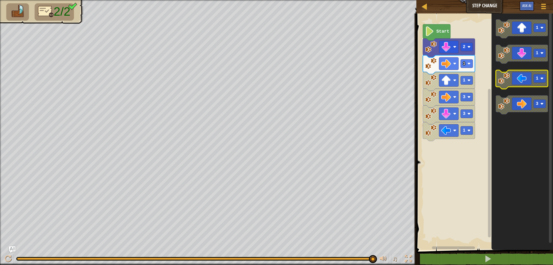
click at [543, 84] on icon "Blockly Workspace" at bounding box center [522, 79] width 52 height 19
click at [465, 148] on text "1" at bounding box center [464, 147] width 3 height 5
click at [464, 131] on text "1" at bounding box center [464, 130] width 3 height 5
click at [528, 32] on icon "Blockly Workspace" at bounding box center [522, 28] width 52 height 19
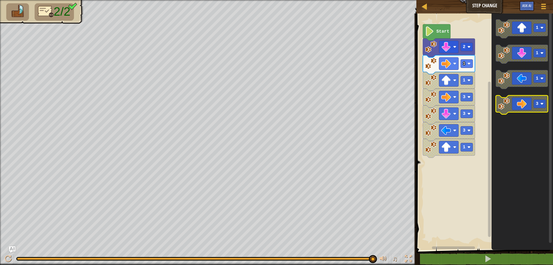
click at [529, 108] on icon "Blockly Workspace" at bounding box center [522, 105] width 52 height 19
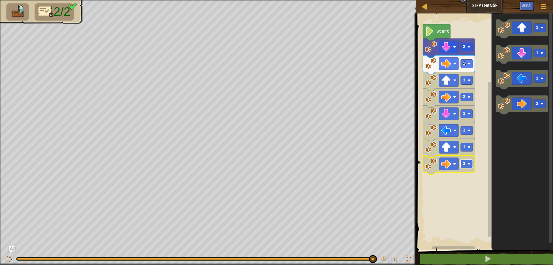
click at [463, 165] on text "3" at bounding box center [464, 164] width 3 height 5
click at [448, 32] on icon "Blockly Workspace" at bounding box center [437, 32] width 28 height 16
click at [441, 33] on text "Start" at bounding box center [442, 31] width 13 height 5
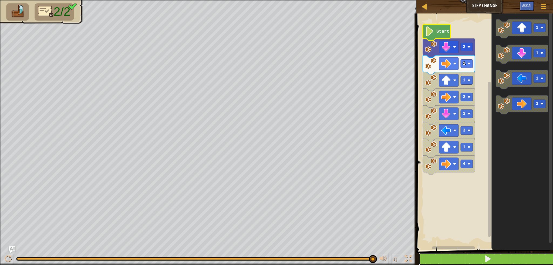
click at [427, 261] on button at bounding box center [488, 259] width 138 height 12
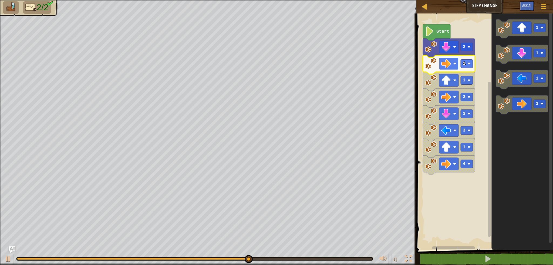
click at [454, 64] on image "Blockly Workspace" at bounding box center [454, 63] width 3 height 3
click at [430, 31] on image "Blockly Workspace" at bounding box center [429, 31] width 9 height 10
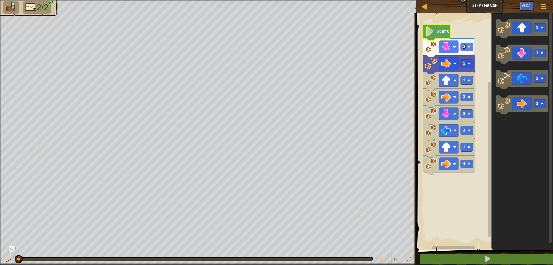
click at [5, 241] on div "2/2 ♫ Wolf Pup" at bounding box center [276, 132] width 553 height 265
click at [450, 50] on image "Blockly Workspace" at bounding box center [446, 47] width 10 height 10
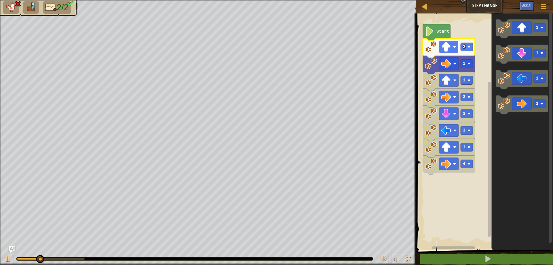
click at [442, 45] on image "Blockly Workspace" at bounding box center [446, 47] width 10 height 10
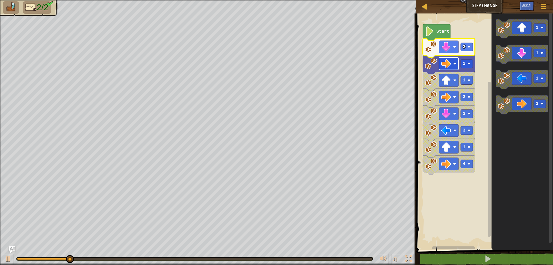
click at [450, 64] on image "Blockly Workspace" at bounding box center [446, 64] width 10 height 10
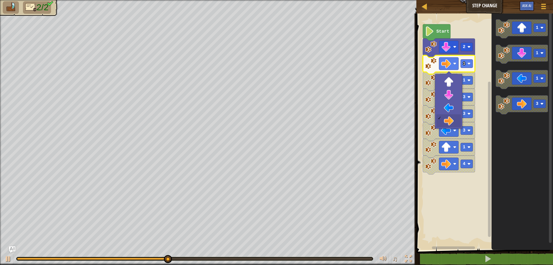
drag, startPoint x: 443, startPoint y: 119, endPoint x: 444, endPoint y: 87, distance: 31.9
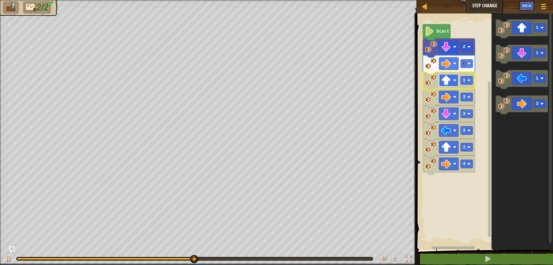
click at [447, 76] on image "Blockly Workspace" at bounding box center [446, 81] width 10 height 10
click at [431, 65] on image "Blockly Workspace" at bounding box center [431, 64] width 12 height 12
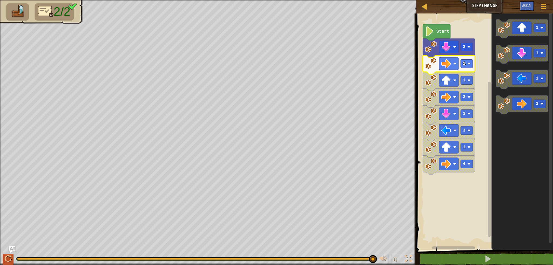
click at [4, 259] on div "♫" at bounding box center [208, 258] width 416 height 16
click at [6, 259] on div at bounding box center [8, 259] width 7 height 7
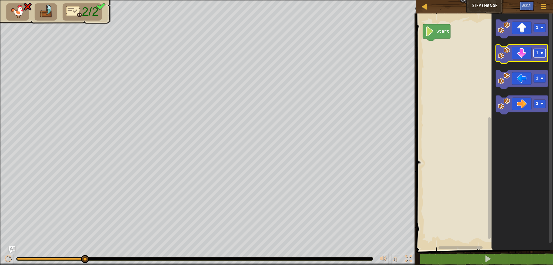
click at [538, 53] on g "1" at bounding box center [539, 53] width 12 height 8
click at [519, 57] on icon "Blockly Workspace" at bounding box center [522, 54] width 52 height 19
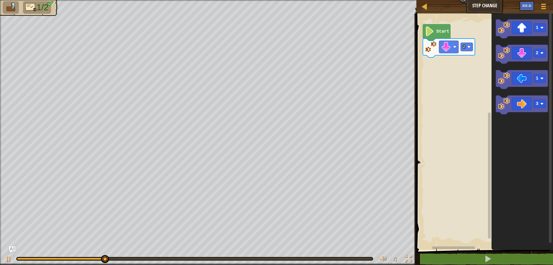
click at [438, 35] on icon "Blockly Workspace" at bounding box center [437, 32] width 28 height 16
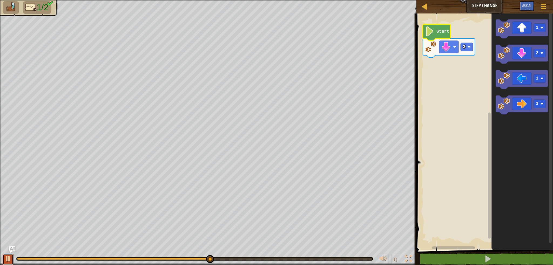
click at [5, 259] on div at bounding box center [8, 259] width 7 height 7
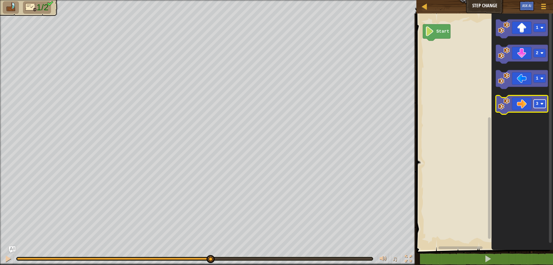
click at [536, 107] on rect "Blockly Workspace" at bounding box center [539, 104] width 12 height 8
click at [524, 55] on icon "Blockly Workspace" at bounding box center [522, 54] width 52 height 19
click at [517, 106] on icon "Blockly Workspace" at bounding box center [522, 105] width 52 height 19
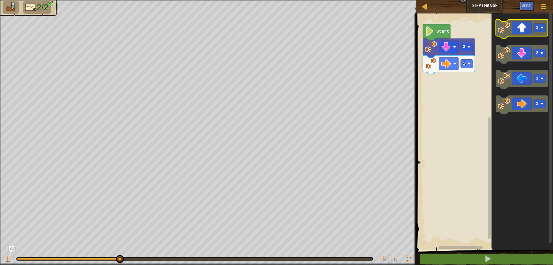
click at [509, 31] on image "Blockly Workspace" at bounding box center [504, 28] width 12 height 12
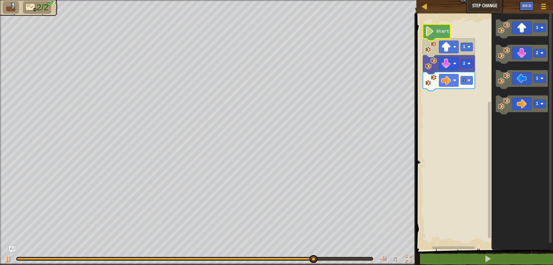
click at [434, 36] on icon "Blockly Workspace" at bounding box center [437, 32] width 28 height 16
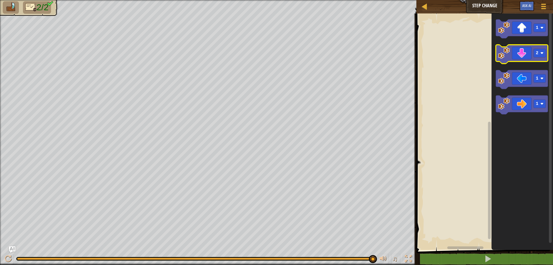
click at [519, 56] on icon "Blockly Workspace" at bounding box center [522, 54] width 52 height 19
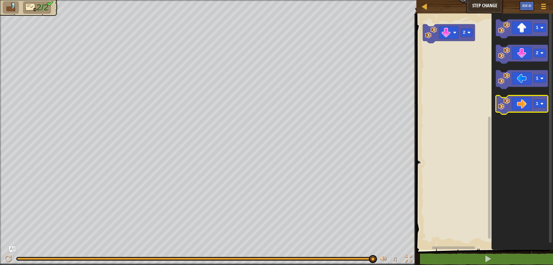
click at [513, 104] on icon "Blockly Workspace" at bounding box center [522, 105] width 52 height 19
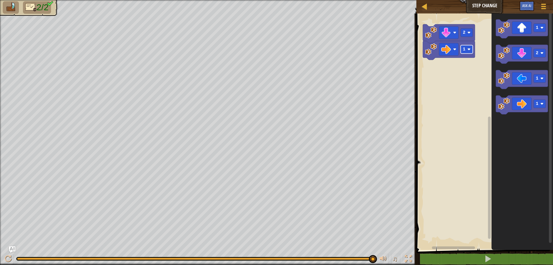
click at [471, 53] on rect "Blockly Workspace" at bounding box center [467, 49] width 12 height 8
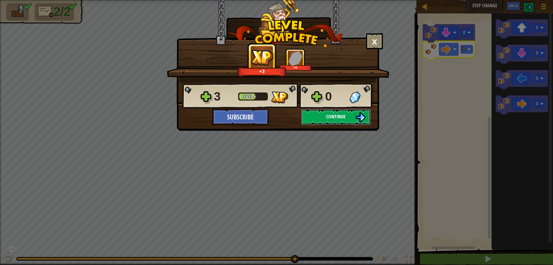
click at [307, 118] on button "Continue" at bounding box center [336, 117] width 70 height 16
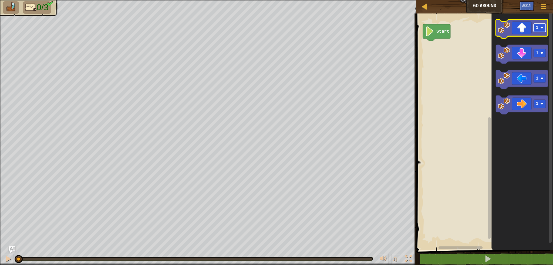
click at [538, 28] on text "1" at bounding box center [537, 27] width 3 height 5
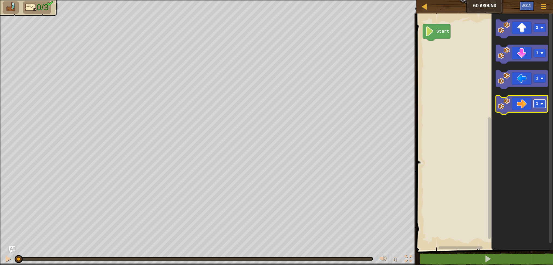
click at [542, 102] on rect "Blockly Workspace" at bounding box center [539, 104] width 12 height 8
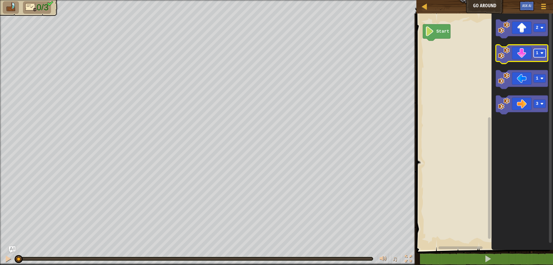
click at [541, 50] on rect "Blockly Workspace" at bounding box center [539, 53] width 12 height 8
click at [513, 32] on icon "Blockly Workspace" at bounding box center [522, 28] width 52 height 19
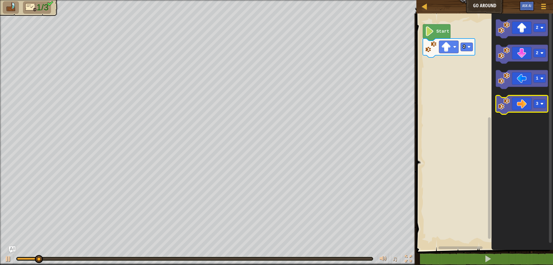
click at [518, 107] on icon "Blockly Workspace" at bounding box center [522, 105] width 52 height 19
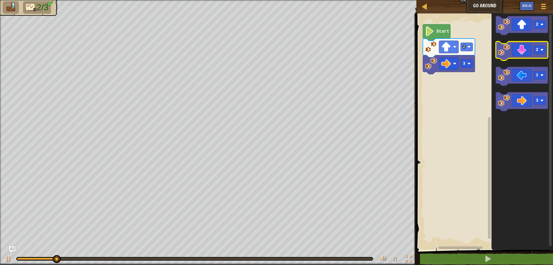
click at [511, 54] on icon "Blockly Workspace" at bounding box center [522, 51] width 52 height 19
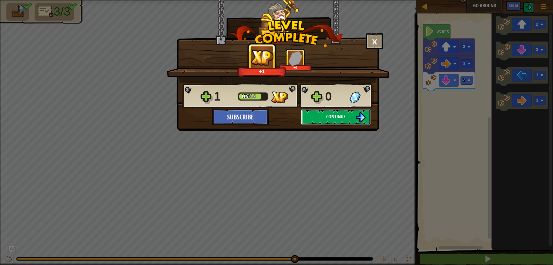
click at [359, 116] on img at bounding box center [360, 117] width 10 height 10
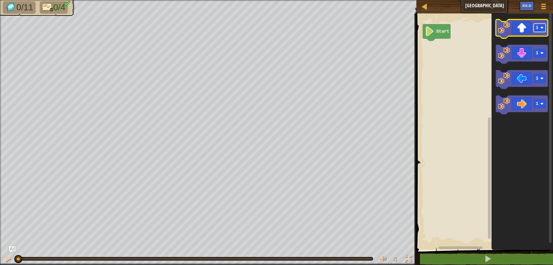
click at [535, 31] on rect "Blockly Workspace" at bounding box center [539, 28] width 12 height 8
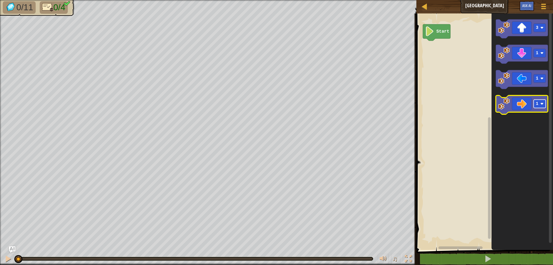
click at [543, 102] on rect "Blockly Workspace" at bounding box center [539, 104] width 12 height 8
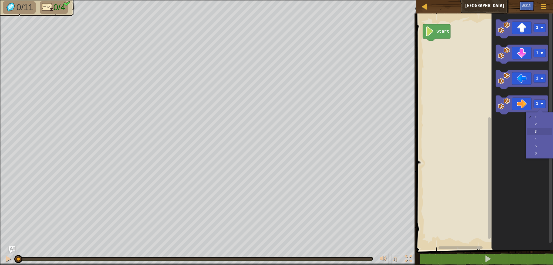
drag, startPoint x: 539, startPoint y: 130, endPoint x: 539, endPoint y: 122, distance: 8.4
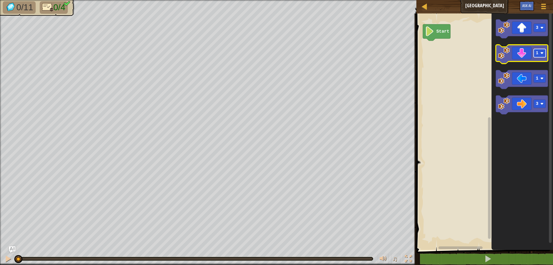
click at [535, 56] on rect "Blockly Workspace" at bounding box center [539, 53] width 12 height 8
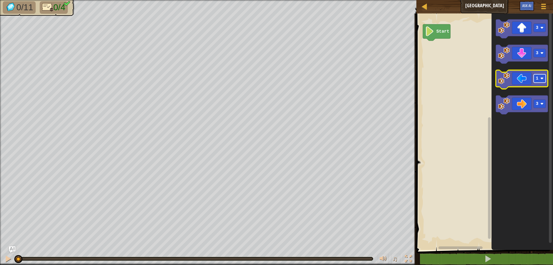
click at [540, 79] on image "Blockly Workspace" at bounding box center [541, 78] width 3 height 3
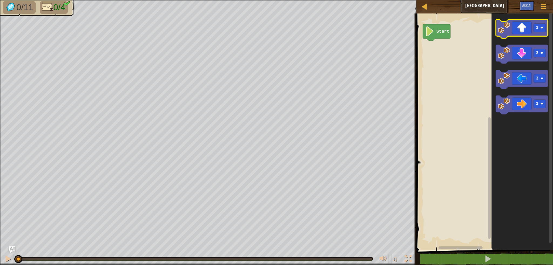
click at [502, 33] on icon "Blockly Workspace" at bounding box center [522, 28] width 52 height 19
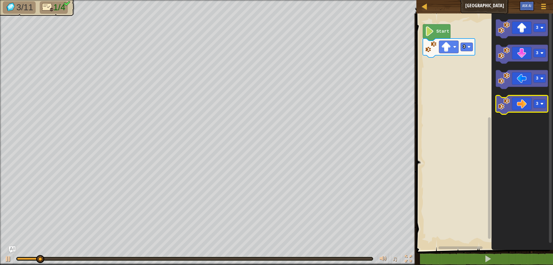
click at [513, 108] on icon "Blockly Workspace" at bounding box center [522, 105] width 52 height 19
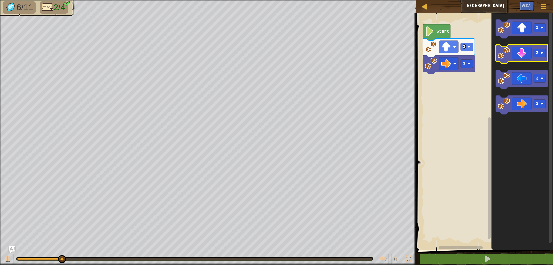
click at [508, 53] on image "Blockly Workspace" at bounding box center [504, 53] width 12 height 12
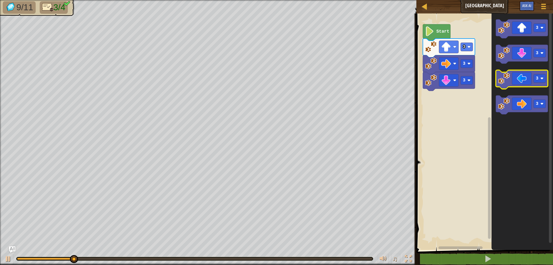
click at [512, 75] on icon "Blockly Workspace" at bounding box center [522, 79] width 52 height 19
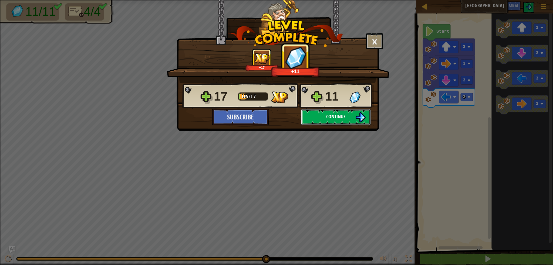
click at [355, 117] on button "Continue" at bounding box center [336, 117] width 70 height 16
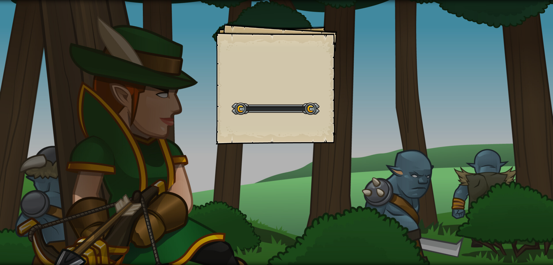
click at [355, 117] on div "Goals Start Level Error loading from server. Try refreshing the page. You'll ne…" at bounding box center [276, 132] width 553 height 265
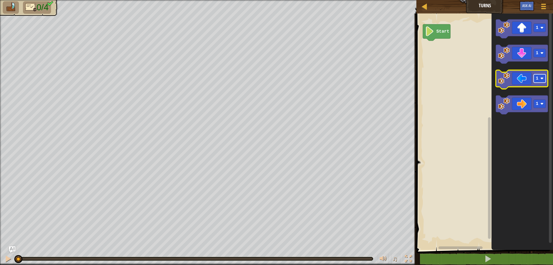
click at [539, 80] on rect "Blockly Workspace" at bounding box center [539, 79] width 12 height 8
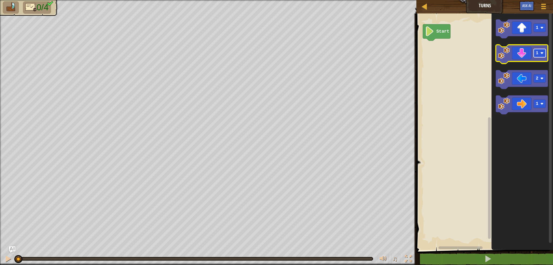
click at [536, 55] on text "1" at bounding box center [537, 53] width 3 height 5
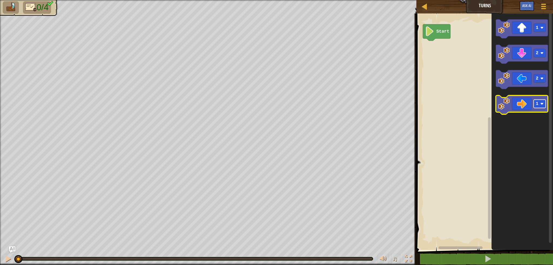
click at [536, 102] on g "1" at bounding box center [539, 104] width 12 height 8
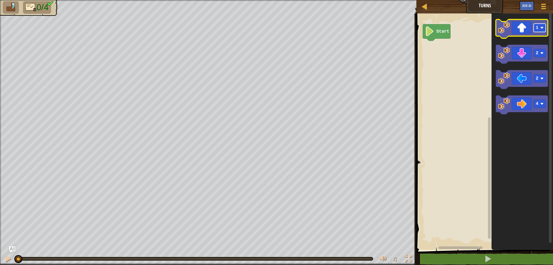
click at [539, 31] on rect "Blockly Workspace" at bounding box center [539, 28] width 12 height 8
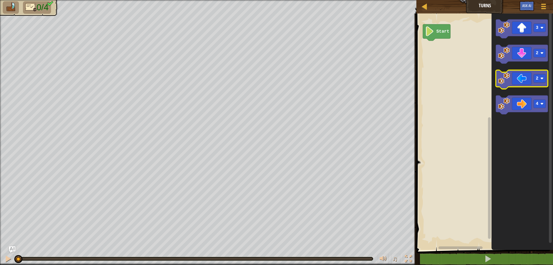
click at [524, 73] on icon "Blockly Workspace" at bounding box center [522, 79] width 52 height 19
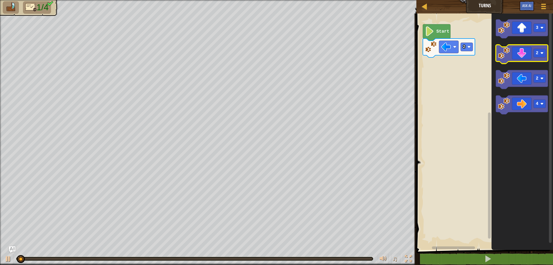
click at [519, 56] on icon "Blockly Workspace" at bounding box center [522, 54] width 52 height 19
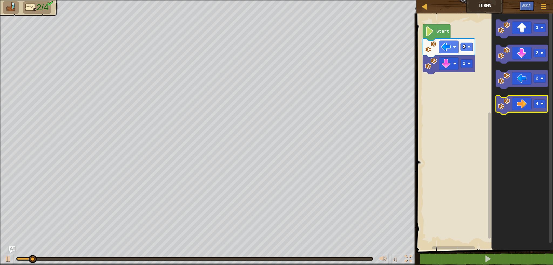
click at [515, 97] on icon "Blockly Workspace" at bounding box center [522, 105] width 52 height 19
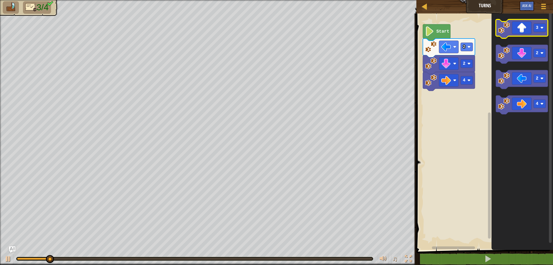
click at [527, 23] on icon "Blockly Workspace" at bounding box center [522, 28] width 52 height 19
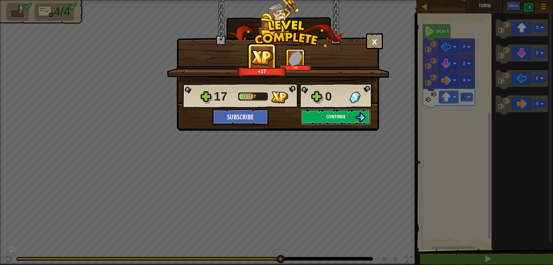
click at [357, 120] on img at bounding box center [360, 117] width 10 height 10
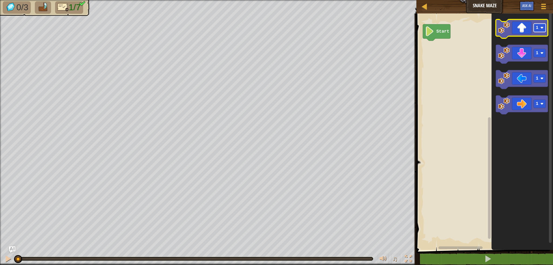
click at [536, 31] on rect "Blockly Workspace" at bounding box center [539, 28] width 12 height 8
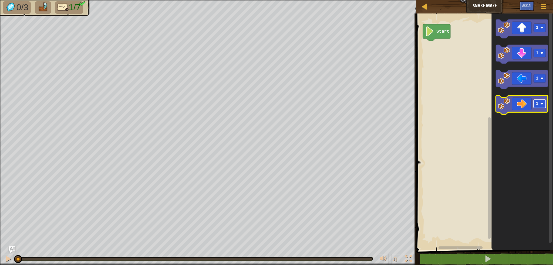
click at [542, 102] on rect "Blockly Workspace" at bounding box center [539, 104] width 12 height 8
click at [523, 34] on icon "Blockly Workspace" at bounding box center [522, 28] width 52 height 19
click at [528, 101] on icon "Blockly Workspace" at bounding box center [522, 105] width 52 height 19
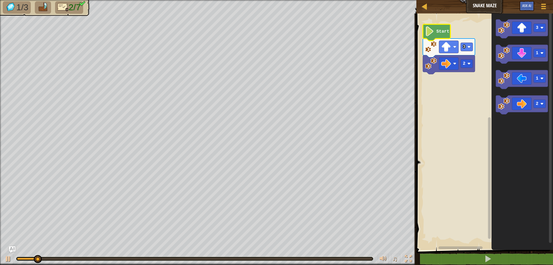
click at [447, 34] on icon "Blockly Workspace" at bounding box center [437, 32] width 28 height 16
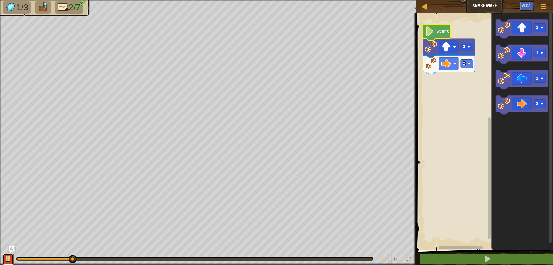
click at [7, 257] on div at bounding box center [8, 259] width 7 height 7
click at [539, 32] on rect "Blockly Workspace" at bounding box center [539, 28] width 12 height 8
click at [525, 27] on icon "Blockly Workspace" at bounding box center [522, 28] width 52 height 19
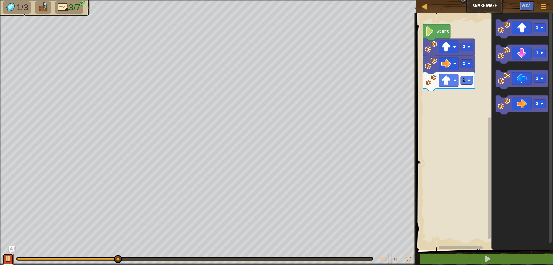
click at [10, 258] on div at bounding box center [8, 259] width 7 height 7
click at [523, 103] on icon "Blockly Workspace" at bounding box center [522, 105] width 52 height 19
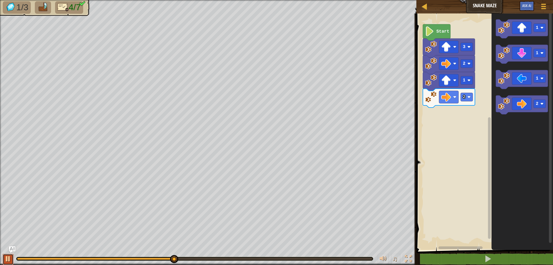
click at [11, 258] on div at bounding box center [8, 259] width 7 height 7
click at [543, 52] on image "Blockly Workspace" at bounding box center [541, 53] width 3 height 3
click at [521, 55] on icon "Blockly Workspace" at bounding box center [522, 54] width 52 height 19
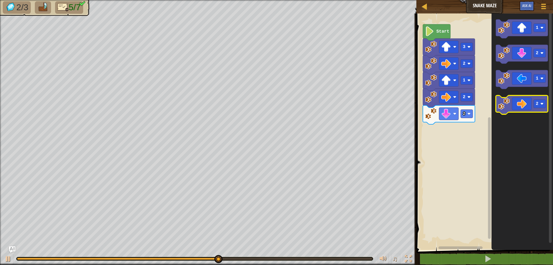
click at [518, 104] on icon "Blockly Workspace" at bounding box center [522, 105] width 52 height 19
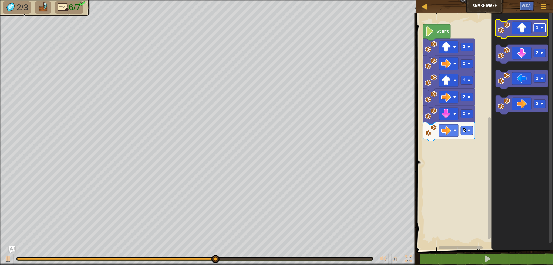
click at [538, 32] on rect "Blockly Workspace" at bounding box center [539, 28] width 12 height 8
click at [522, 34] on icon "Blockly Workspace" at bounding box center [522, 28] width 52 height 19
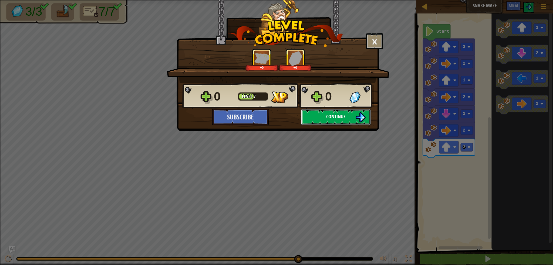
click at [335, 120] on span "Continue" at bounding box center [335, 116] width 19 height 7
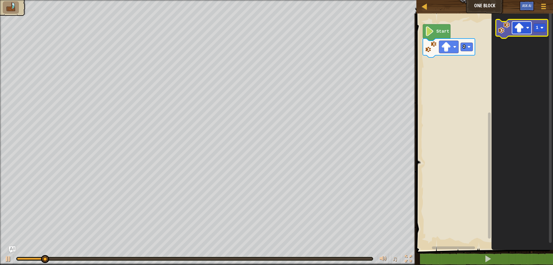
click at [518, 31] on image "Blockly Workspace" at bounding box center [519, 28] width 10 height 10
click at [538, 26] on rect "Blockly Workspace" at bounding box center [539, 28] width 12 height 8
click at [512, 32] on rect "Blockly Workspace" at bounding box center [521, 28] width 19 height 12
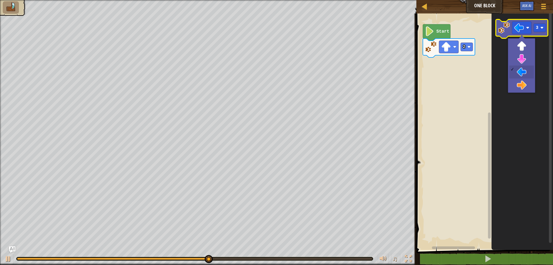
click at [502, 35] on icon "Blockly Workspace" at bounding box center [522, 28] width 52 height 19
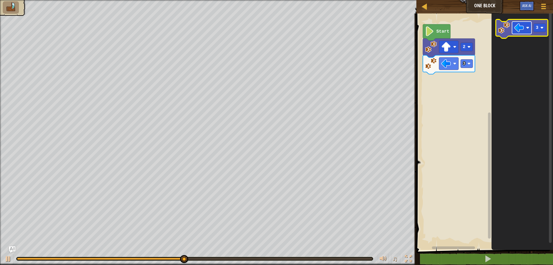
click at [519, 31] on image "Blockly Workspace" at bounding box center [519, 28] width 10 height 10
click at [538, 26] on rect "Blockly Workspace" at bounding box center [539, 28] width 12 height 8
click at [523, 33] on rect "Blockly Workspace" at bounding box center [521, 28] width 19 height 12
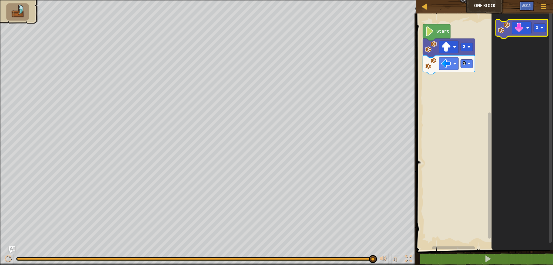
click at [507, 35] on icon "Blockly Workspace" at bounding box center [522, 28] width 52 height 19
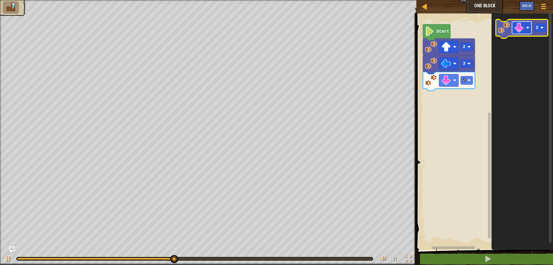
click at [524, 33] on rect "Blockly Workspace" at bounding box center [521, 28] width 19 height 12
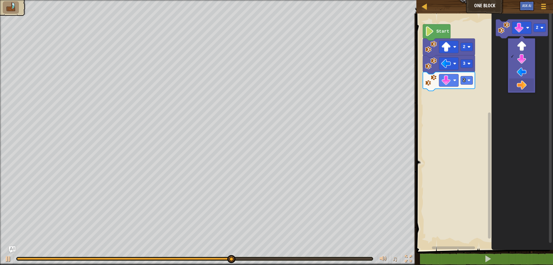
drag, startPoint x: 523, startPoint y: 83, endPoint x: 517, endPoint y: 39, distance: 44.2
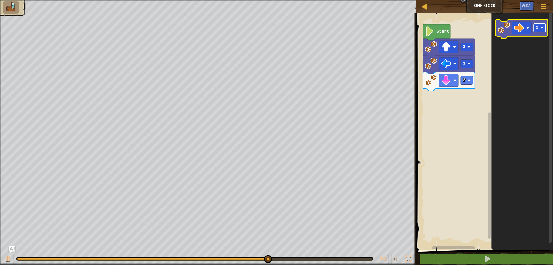
click at [536, 30] on text "2" at bounding box center [537, 27] width 3 height 5
click at [512, 35] on icon "Blockly Workspace" at bounding box center [522, 28] width 52 height 19
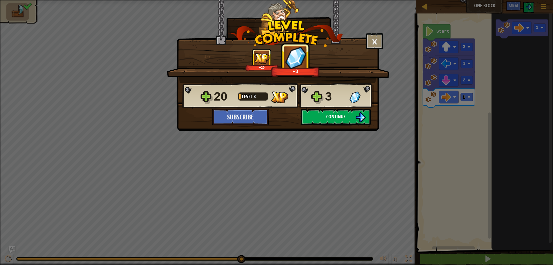
click at [350, 114] on button "Continue" at bounding box center [336, 117] width 70 height 16
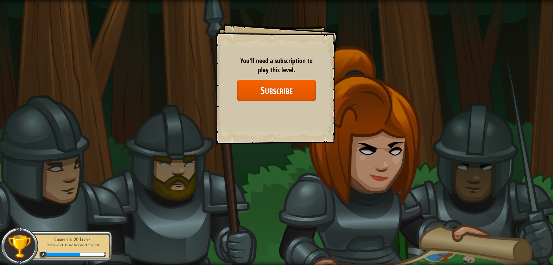
click at [18, 246] on img at bounding box center [19, 246] width 25 height 25
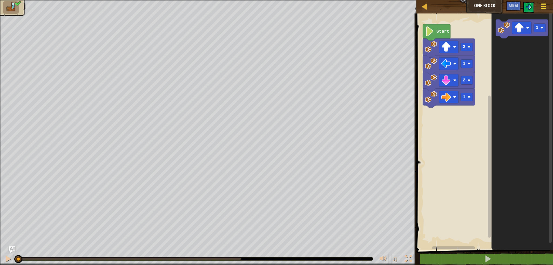
click at [537, 6] on button "Game Menu" at bounding box center [543, 7] width 14 height 13
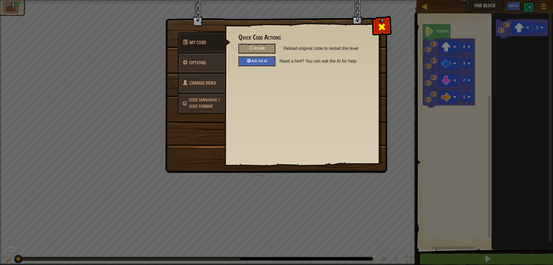
click at [382, 23] on span at bounding box center [381, 27] width 9 height 9
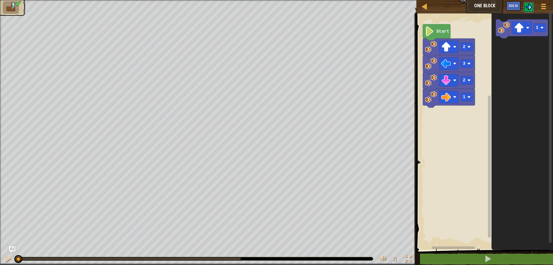
click at [527, 6] on img at bounding box center [528, 7] width 6 height 6
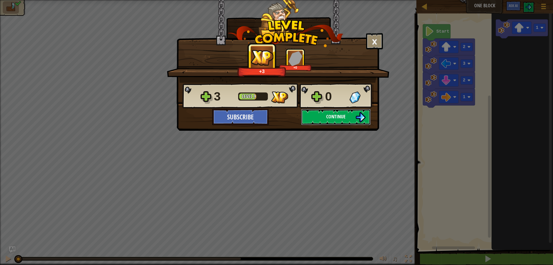
click at [337, 121] on button "Continue" at bounding box center [336, 117] width 70 height 16
